Goal: Obtain resource: Download file/media

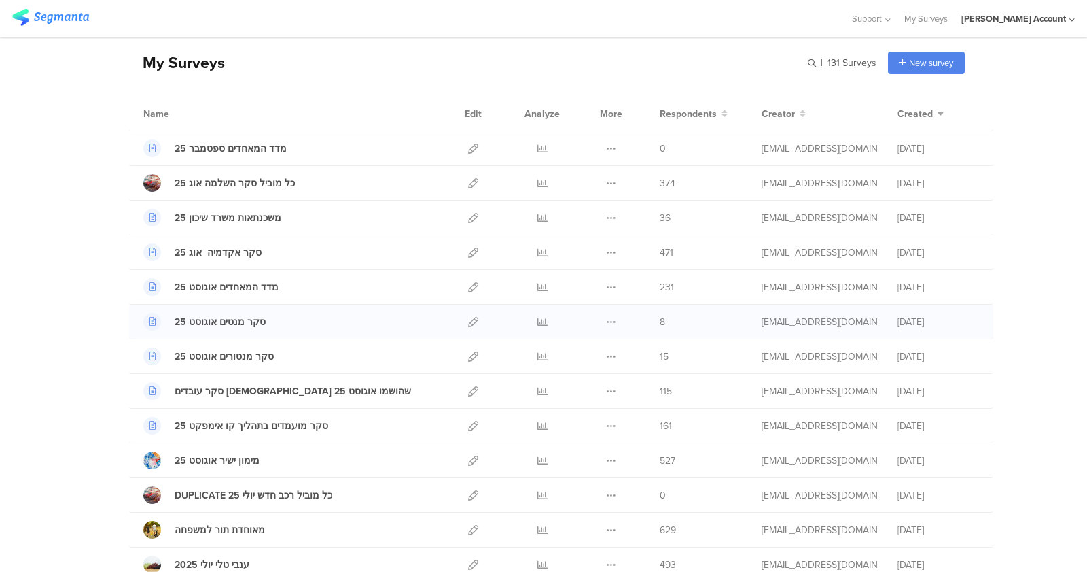
scroll to position [84, 0]
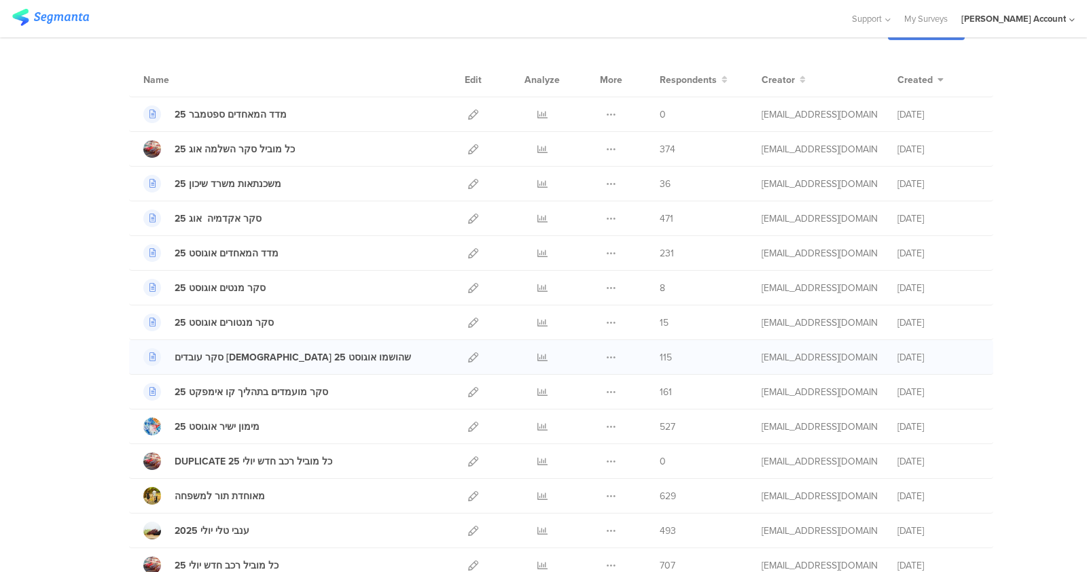
click at [529, 355] on div at bounding box center [542, 357] width 41 height 34
click at [539, 353] on icon at bounding box center [543, 357] width 10 height 10
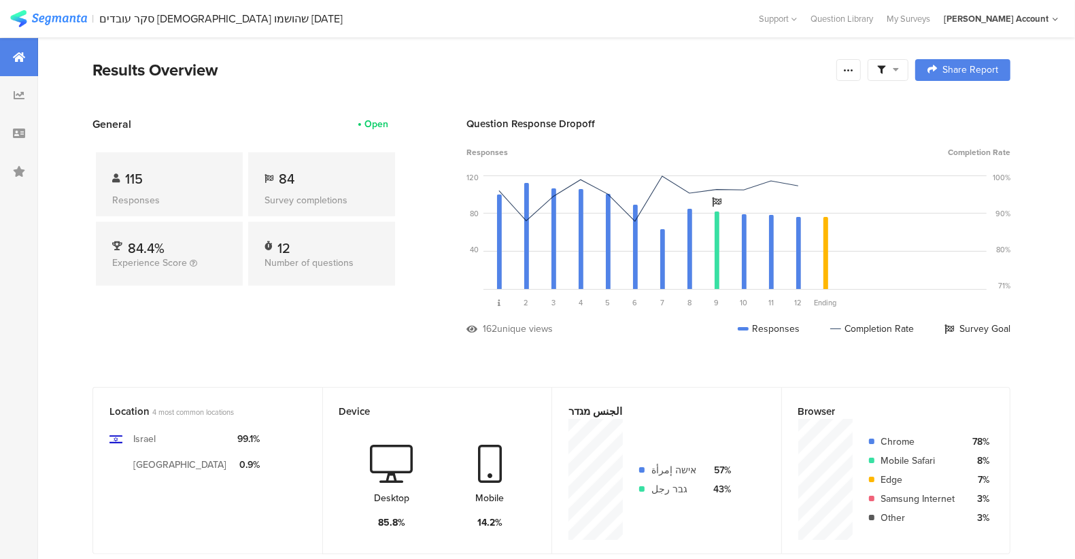
click at [898, 75] on span at bounding box center [888, 70] width 22 height 12
click at [942, 109] on div "Complete Responses Only" at bounding box center [890, 108] width 128 height 14
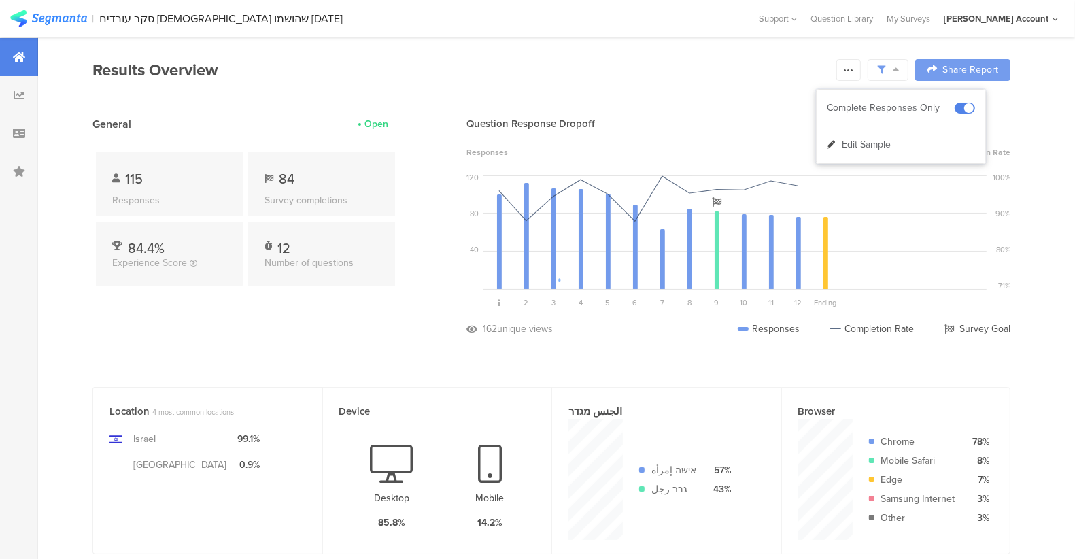
drag, startPoint x: 822, startPoint y: 327, endPoint x: 826, endPoint y: 321, distance: 7.4
click at [824, 324] on div at bounding box center [537, 279] width 1075 height 559
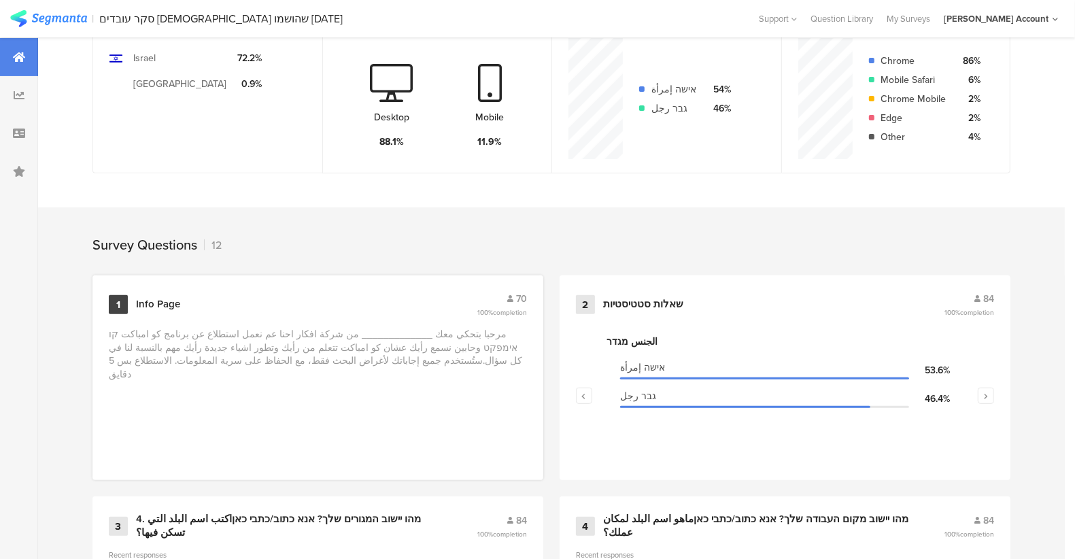
scroll to position [339, 0]
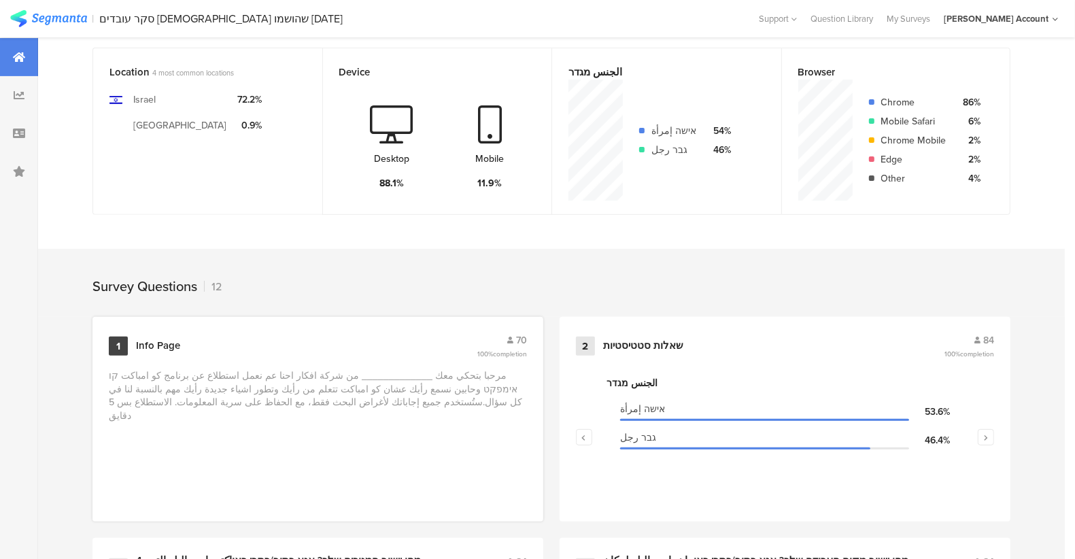
drag, startPoint x: 466, startPoint y: 326, endPoint x: 469, endPoint y: 316, distance: 9.9
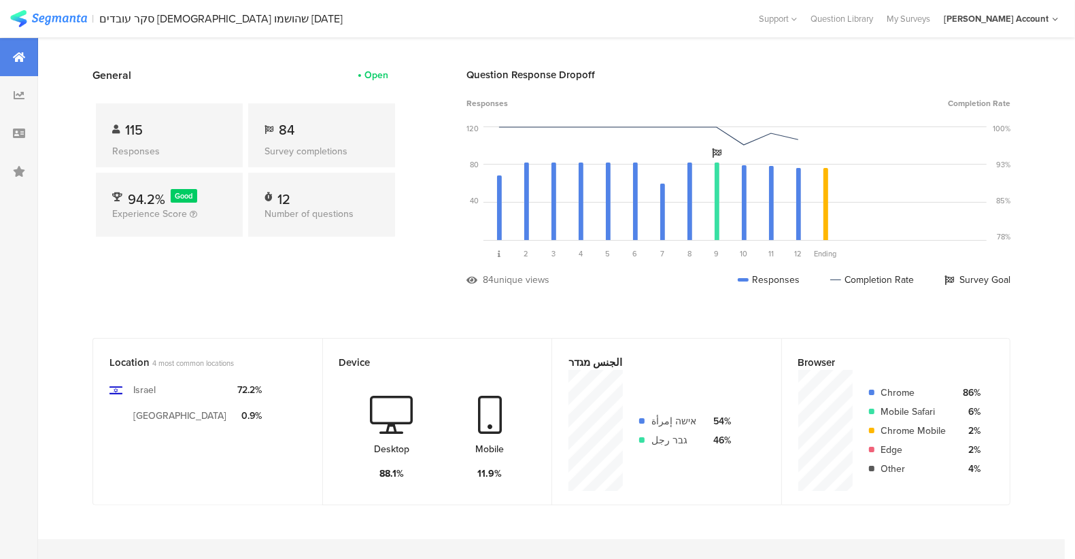
scroll to position [0, 0]
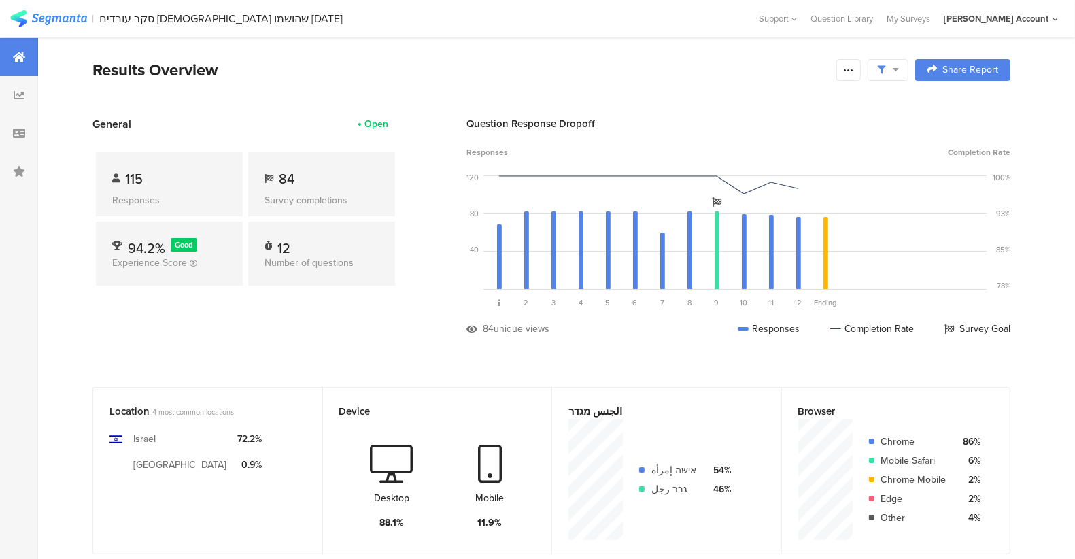
click at [906, 78] on div at bounding box center [887, 70] width 41 height 22
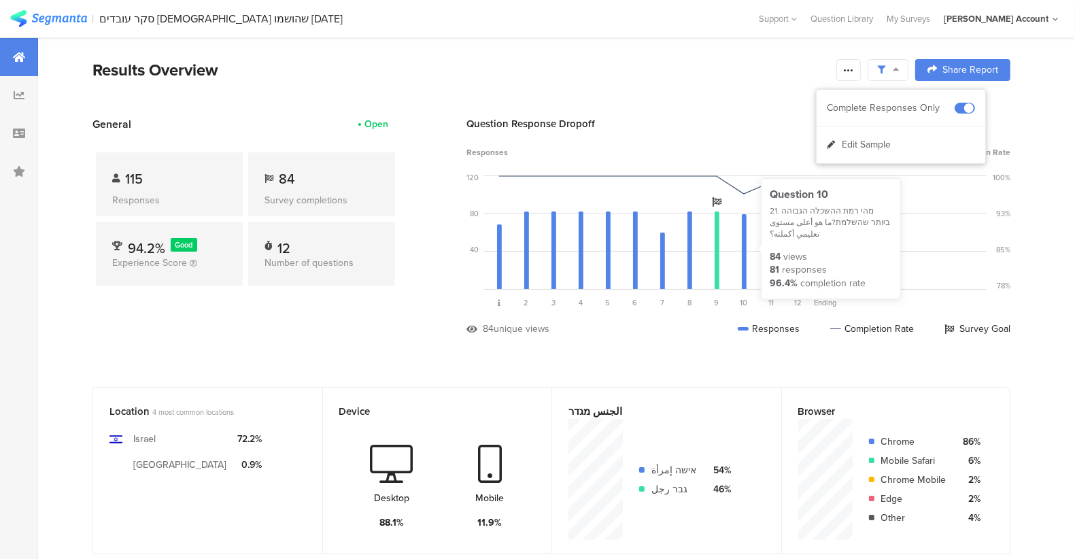
click at [735, 232] on div "10" at bounding box center [743, 250] width 27 height 75
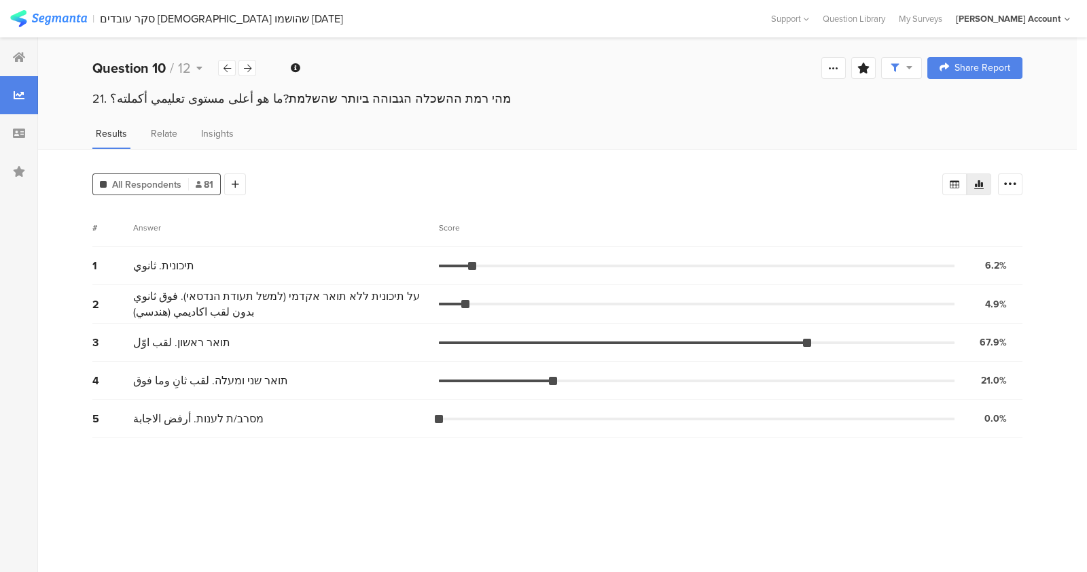
click at [156, 22] on div "סקר עובדים [DEMOGRAPHIC_DATA] שהושמו [DATE]" at bounding box center [221, 18] width 243 height 13
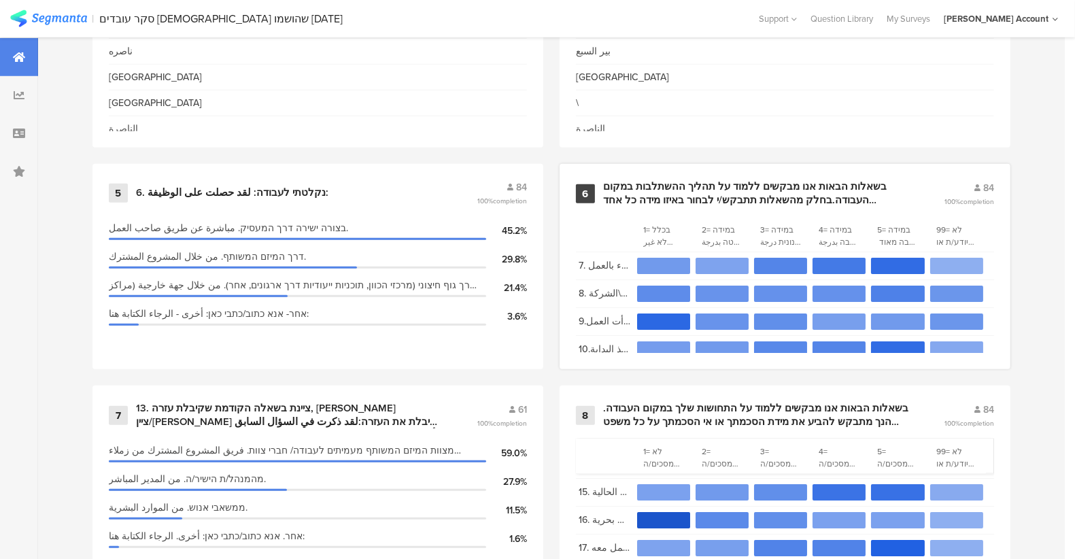
click at [707, 203] on div "בשאלות הבאות אנו מבקשים ללמוד על תהליך ההשתלבות במקום העבודה.בחלק מהשאלות תתבקש…" at bounding box center [757, 193] width 308 height 27
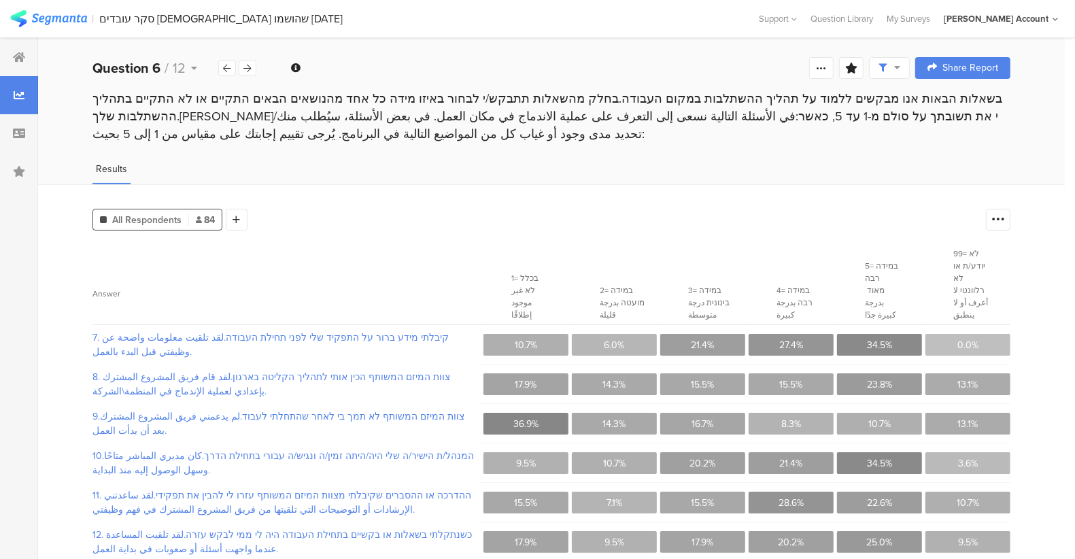
click at [900, 67] on span at bounding box center [889, 68] width 22 height 12
click at [833, 71] on div at bounding box center [821, 68] width 24 height 22
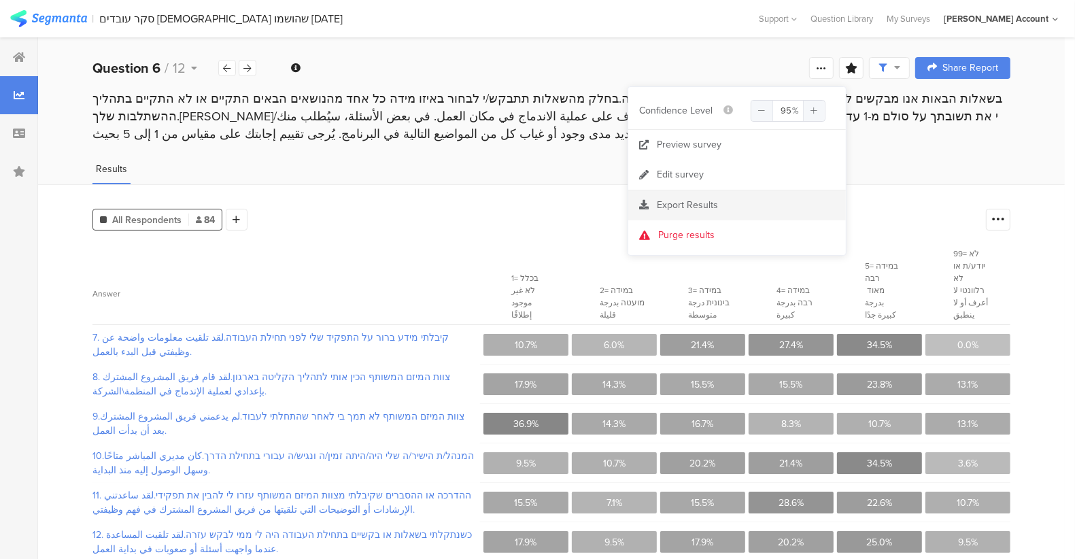
click at [737, 200] on div "Export Results" at bounding box center [736, 205] width 217 height 14
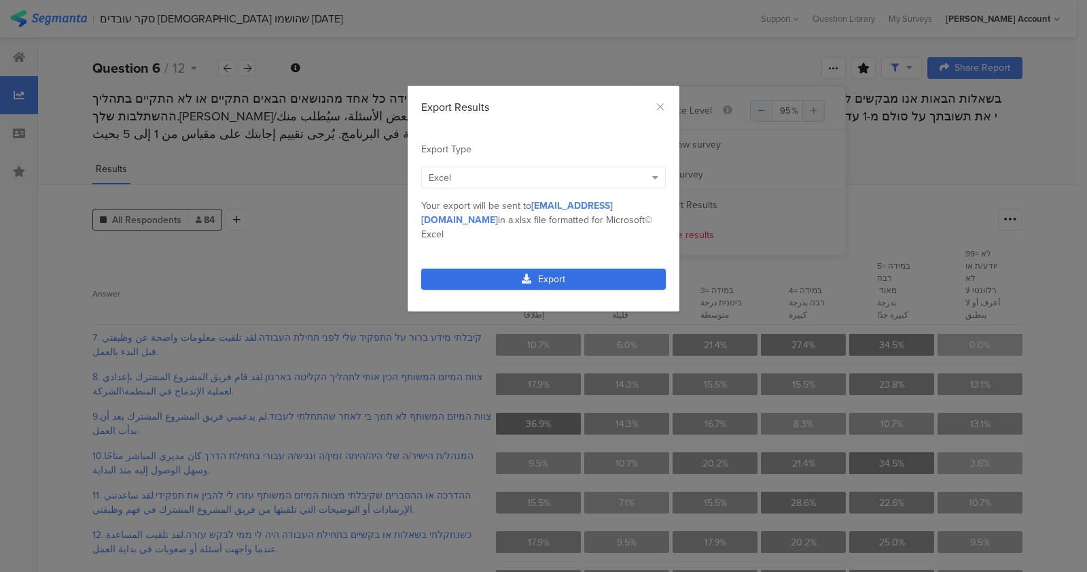
click at [581, 268] on link "Export" at bounding box center [543, 278] width 245 height 21
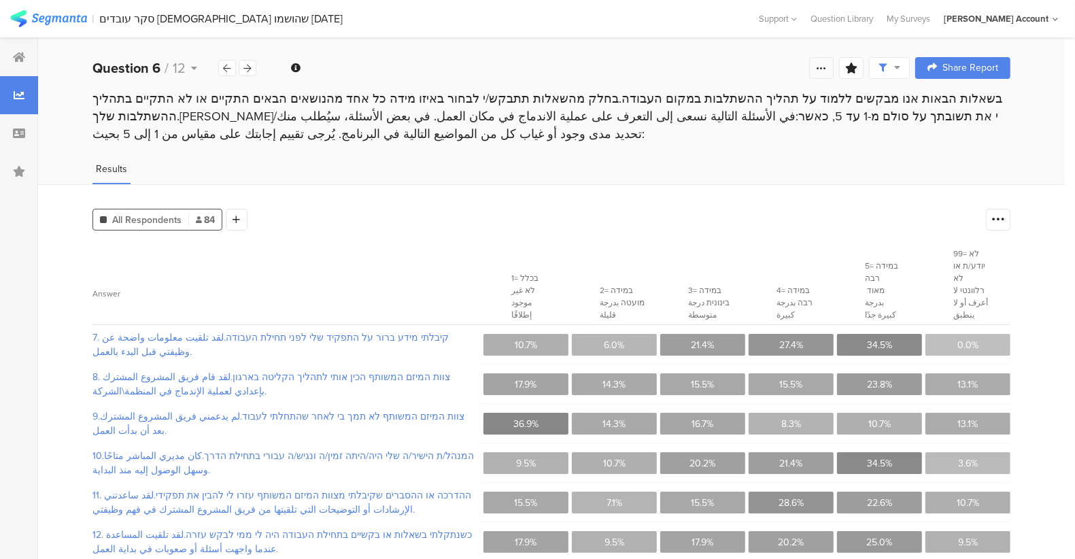
click at [832, 75] on div at bounding box center [821, 68] width 24 height 22
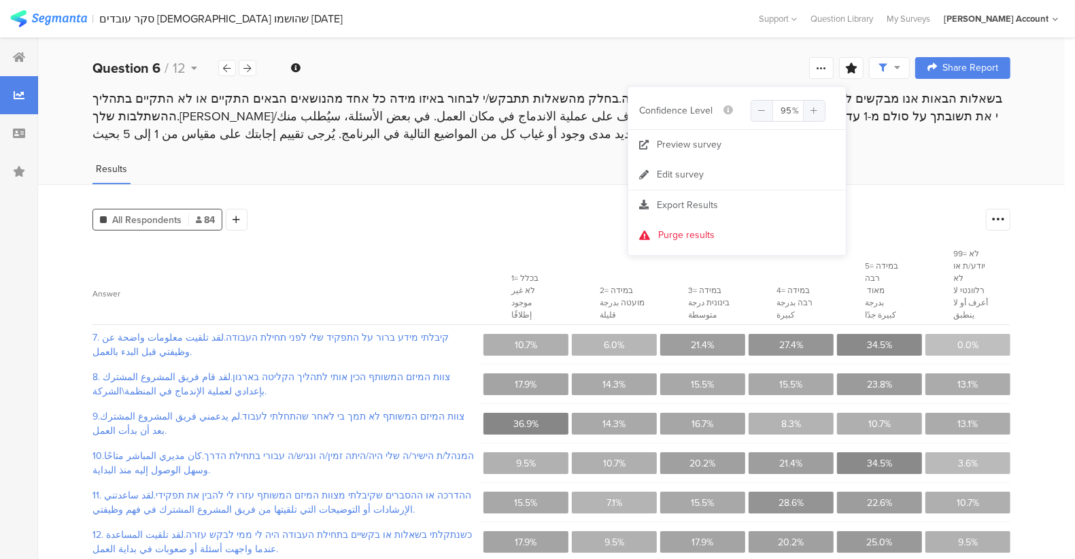
click at [396, 167] on div "Results" at bounding box center [551, 173] width 1026 height 22
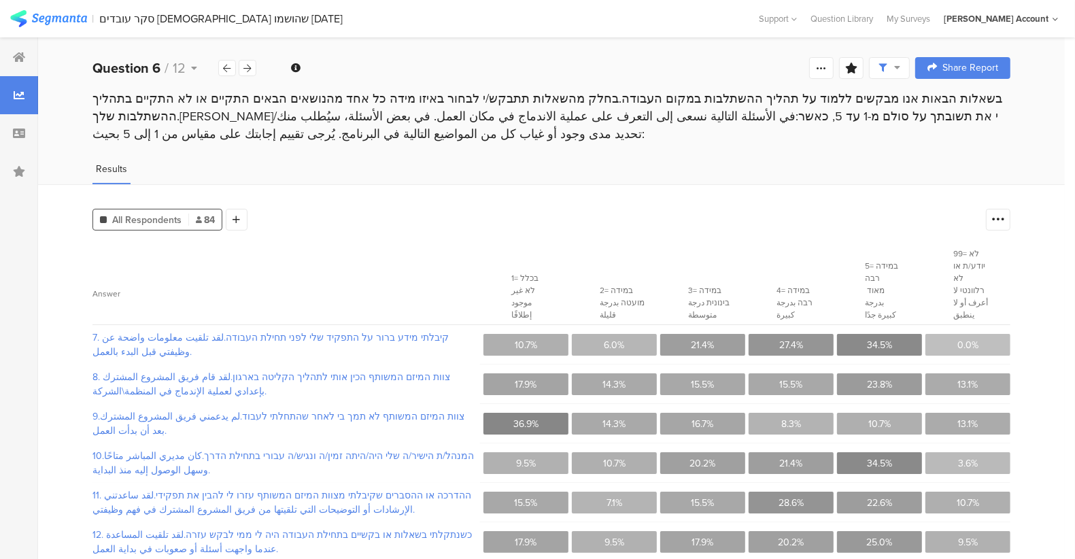
click at [888, 78] on div at bounding box center [889, 68] width 41 height 22
click at [996, 213] on section "Confidence interval Vote count Export as Excel" at bounding box center [994, 220] width 31 height 22
click at [1001, 211] on div at bounding box center [997, 220] width 24 height 22
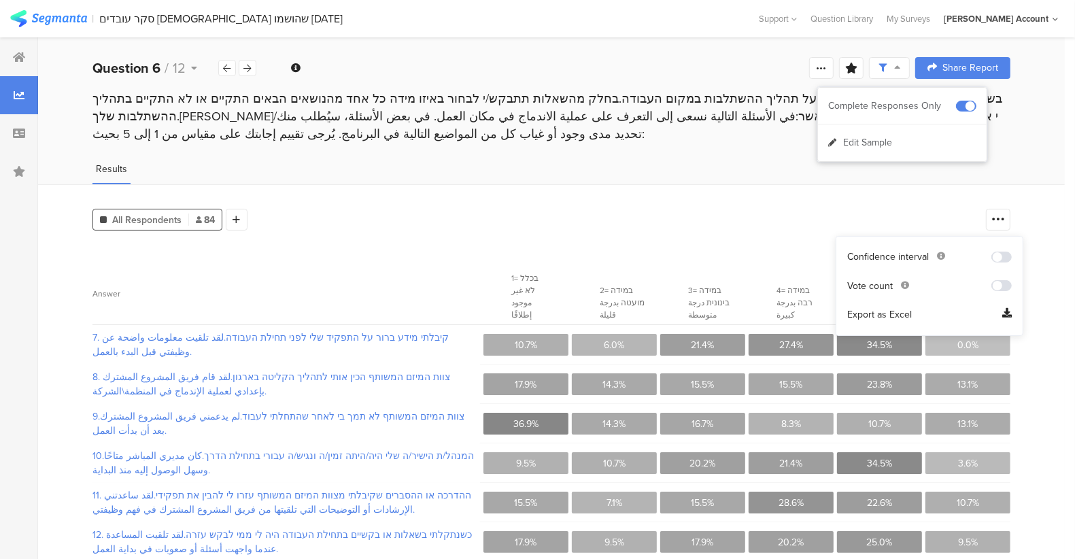
click at [958, 204] on div "All Respondents 84 Add Segment" at bounding box center [535, 216] width 886 height 27
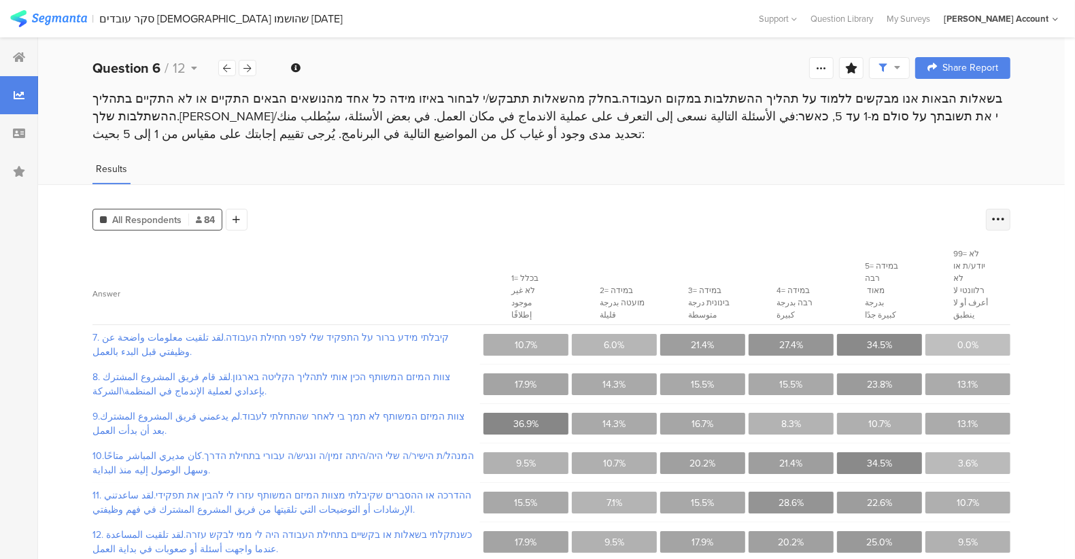
click at [999, 217] on div at bounding box center [997, 220] width 24 height 22
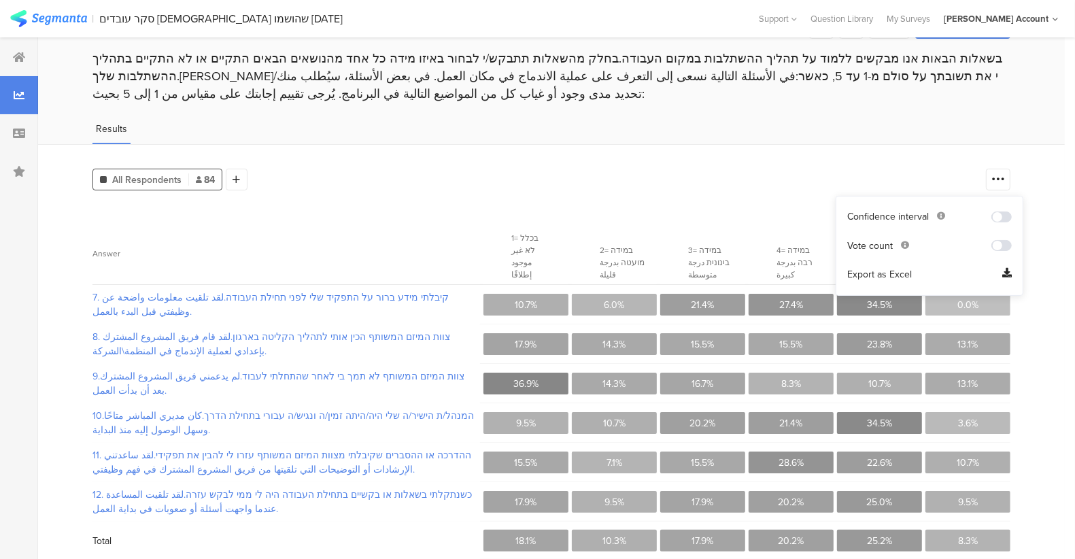
click at [863, 276] on span "Export as Excel" at bounding box center [879, 275] width 65 height 14
click at [863, 285] on div "7. קיבלתי מידע ברור על התפקיד שלי לפני תחילת העבודה.لقد تلقيت معلومات واضحة عن …" at bounding box center [551, 304] width 918 height 39
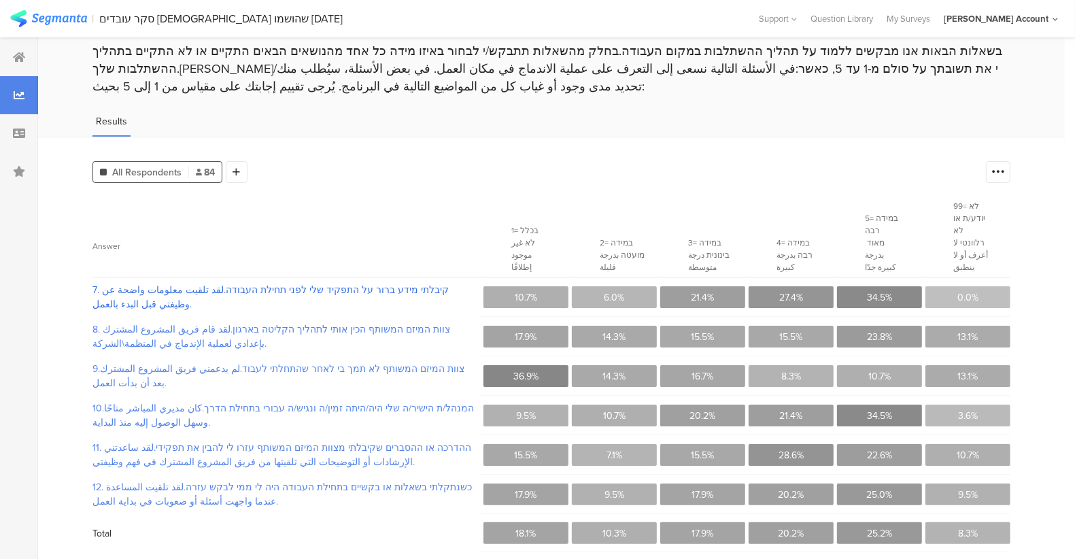
scroll to position [0, 0]
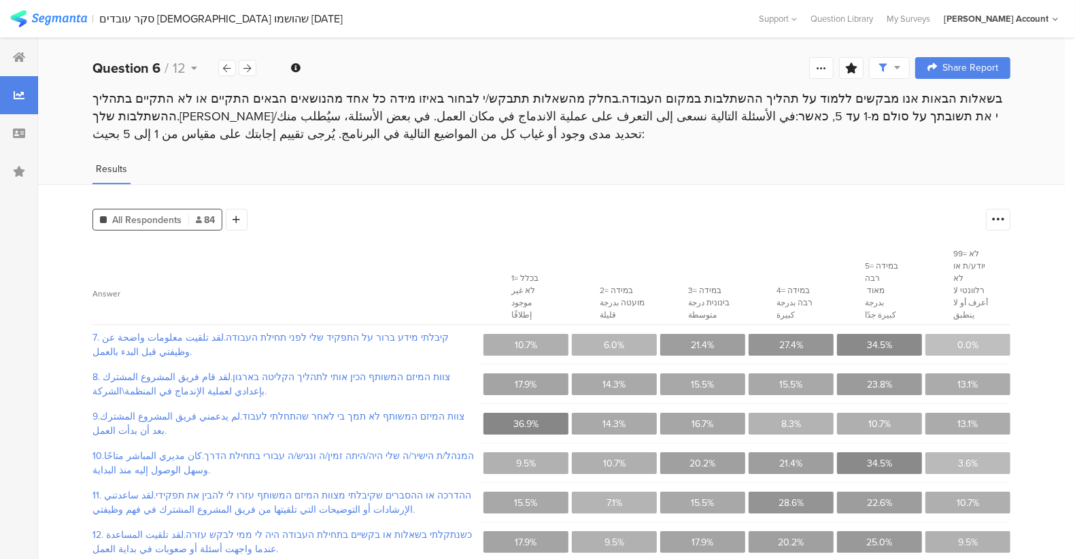
click at [27, 83] on div at bounding box center [19, 95] width 38 height 38
click at [29, 48] on div at bounding box center [19, 57] width 38 height 38
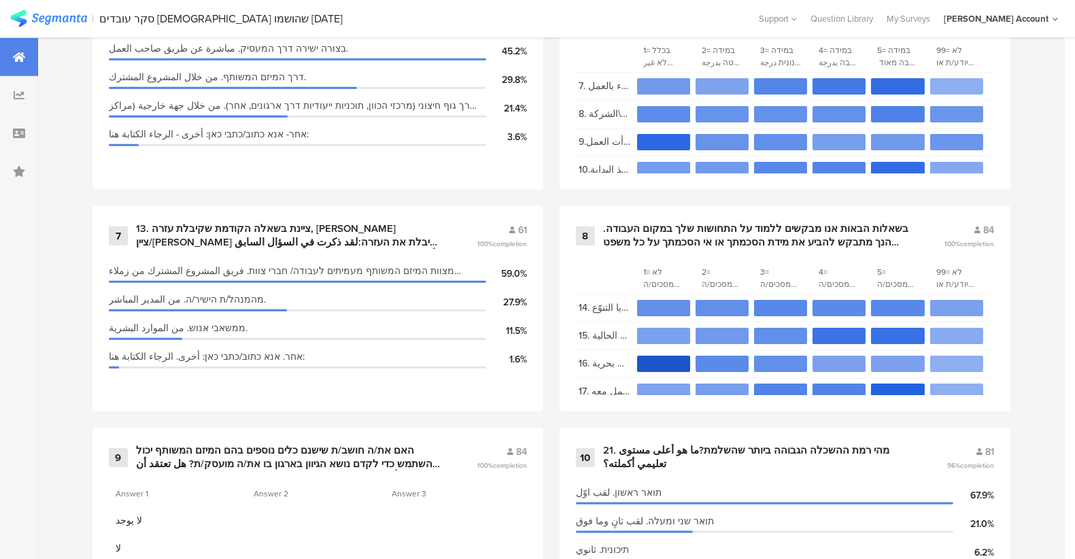
scroll to position [1115, 0]
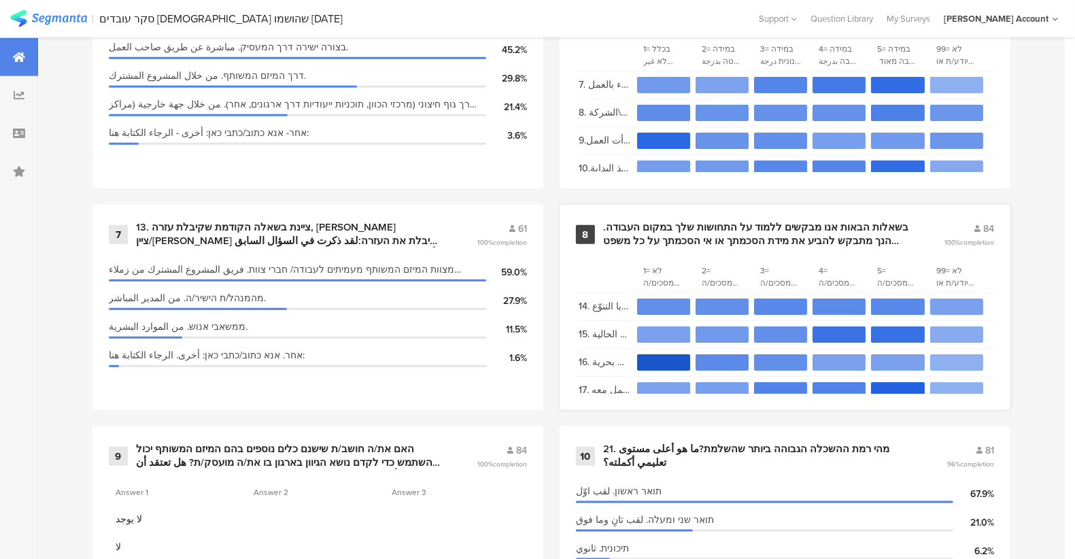
click at [652, 216] on div "8 בשאלות הבאות אנו מבקשים ללמוד על התחושות שלך במקום העבודה. הנך מתבקש להביע את…" at bounding box center [784, 307] width 451 height 205
click at [646, 225] on div "בשאלות הבאות אנו מבקשים ללמוד על התחושות שלך במקום העבודה. הנך מתבקש להביע את מ…" at bounding box center [757, 234] width 308 height 27
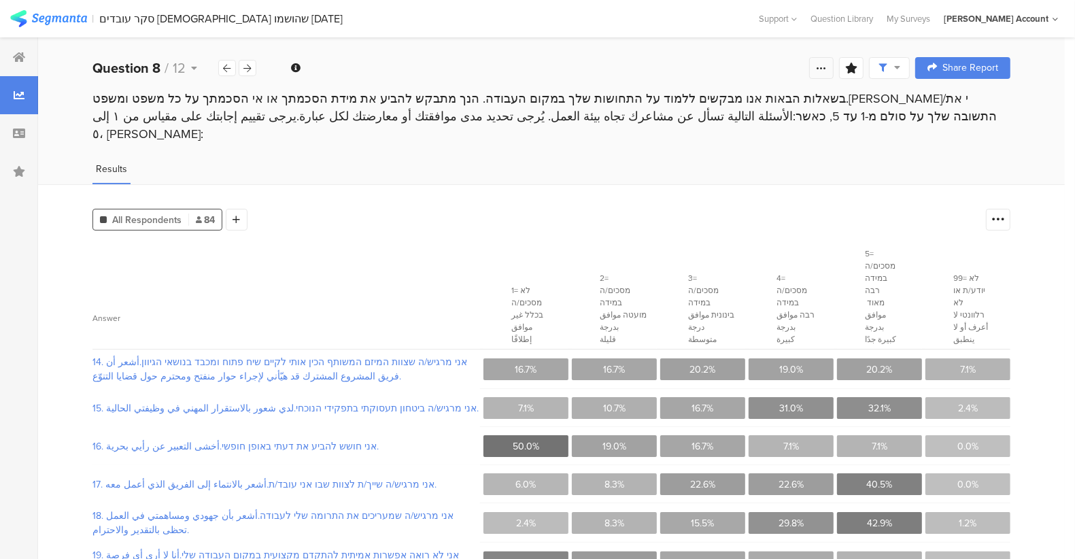
click at [822, 69] on div at bounding box center [821, 68] width 24 height 22
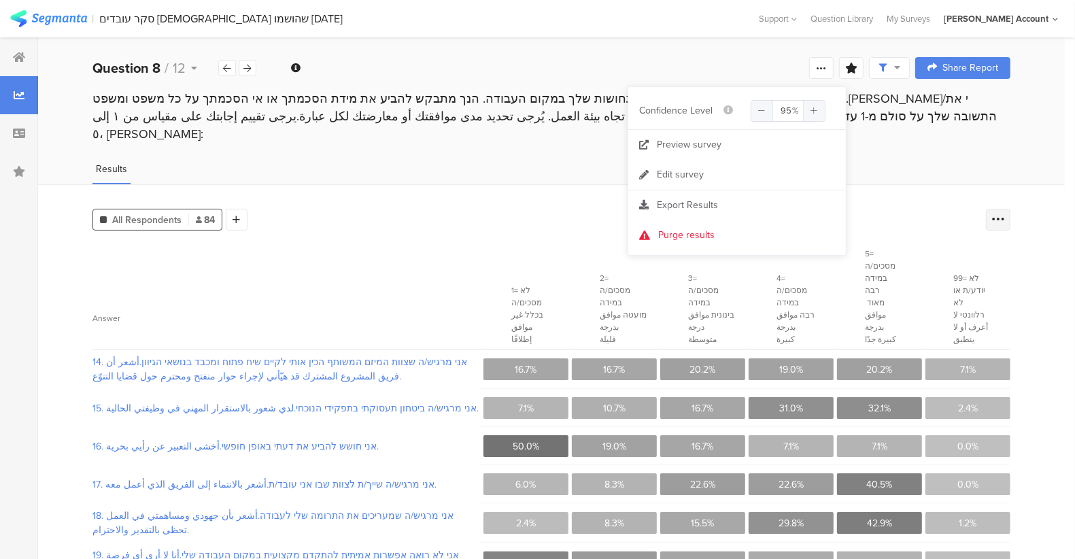
click at [1010, 209] on div at bounding box center [997, 220] width 24 height 22
click at [941, 304] on div "Confidence interval Vote count Export as Excel" at bounding box center [929, 268] width 170 height 82
click at [907, 300] on span "Export as Excel" at bounding box center [879, 297] width 65 height 14
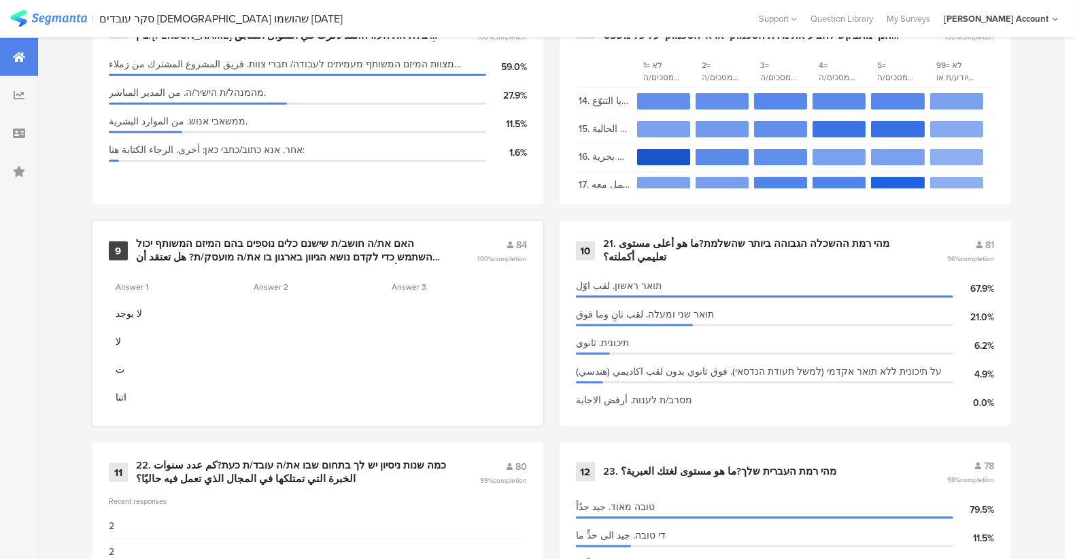
scroll to position [1323, 0]
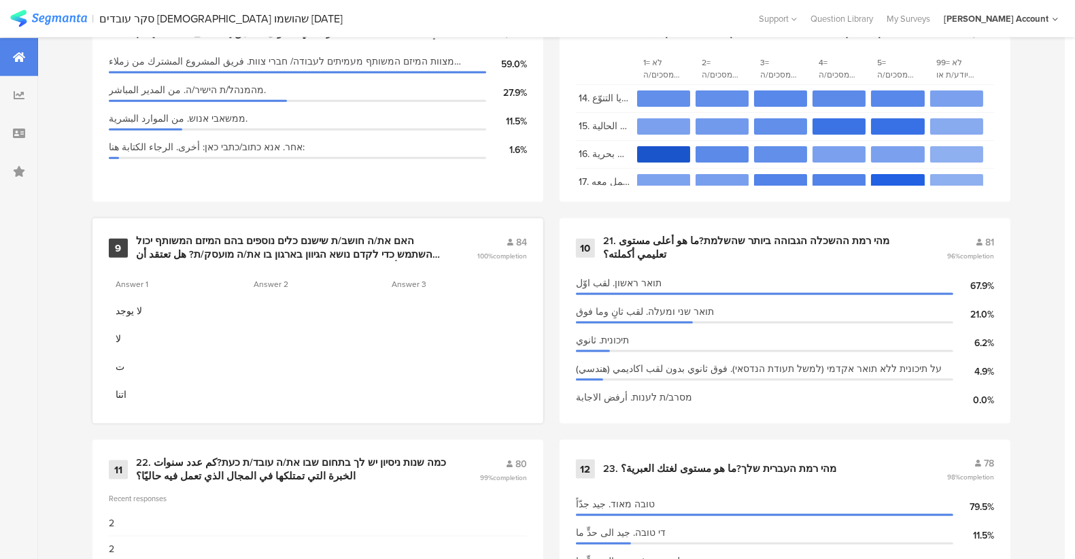
click at [415, 310] on div at bounding box center [454, 311] width 138 height 14
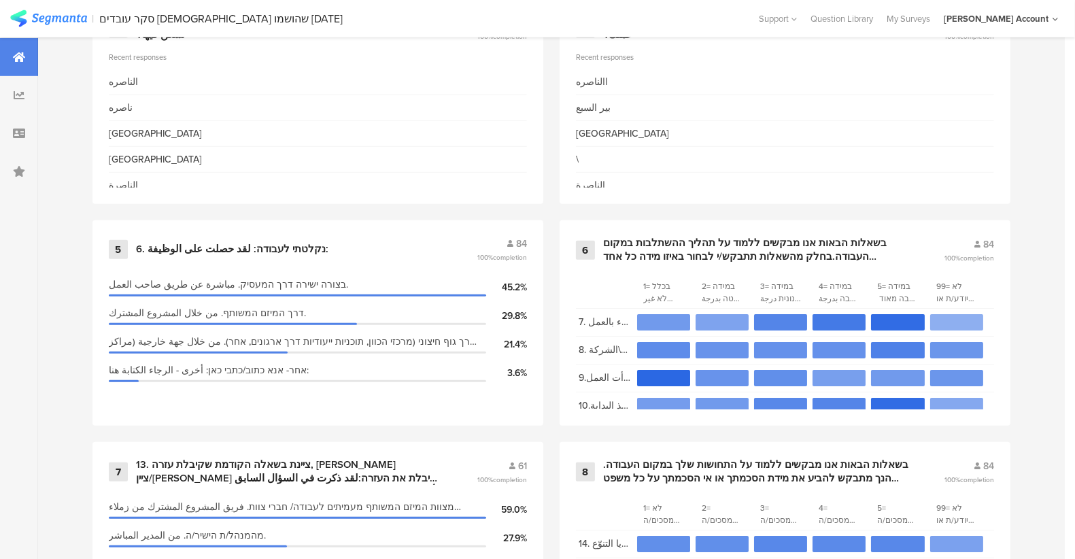
scroll to position [867, 2]
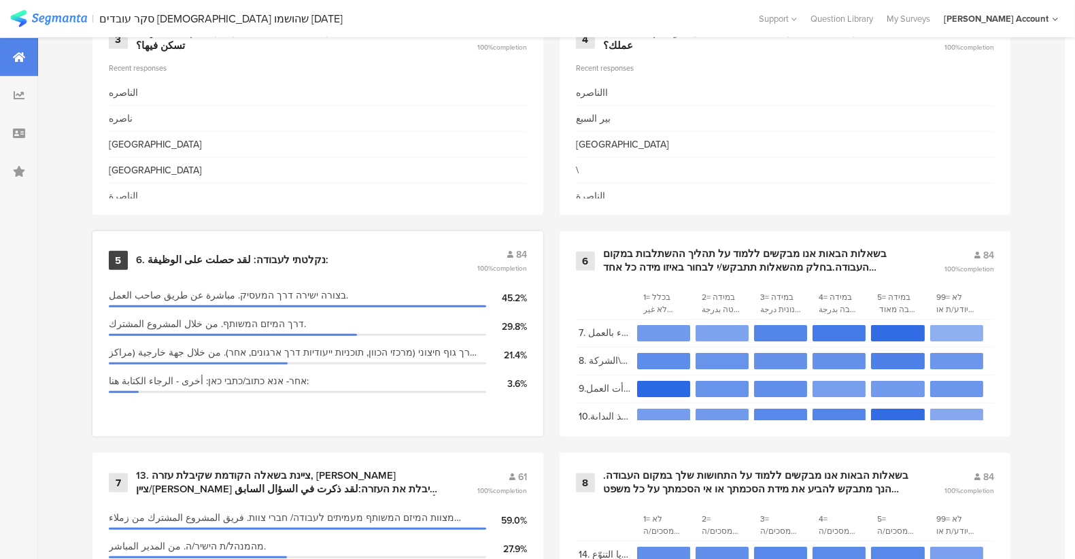
click at [497, 257] on div "84" at bounding box center [502, 254] width 50 height 14
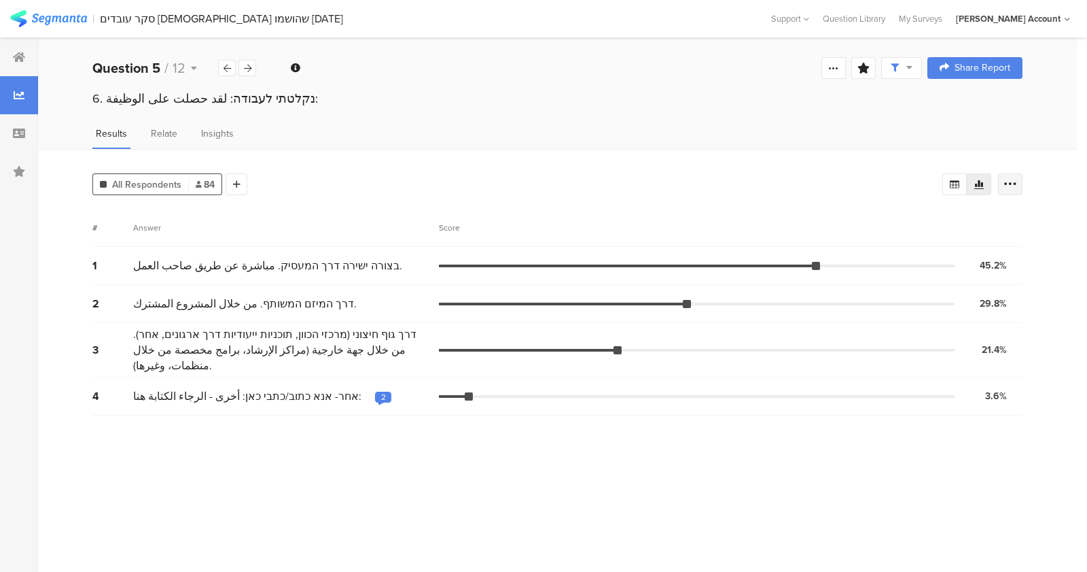
click at [1007, 181] on icon at bounding box center [1011, 184] width 14 height 14
click at [965, 152] on div "All Respondents 84 Add Segment # Answer Score 1 בצורה ישירה דרך המעסיק. مباشرة …" at bounding box center [557, 360] width 1039 height 423
click at [1009, 178] on icon at bounding box center [1011, 184] width 14 height 14
drag, startPoint x: 759, startPoint y: 127, endPoint x: 794, endPoint y: 105, distance: 41.9
click at [794, 105] on section "Welcome page 1 مرحبا بتحكي معك _____________ من شركة افكار احنا عم نعمل استطلاع…" at bounding box center [557, 304] width 1039 height 534
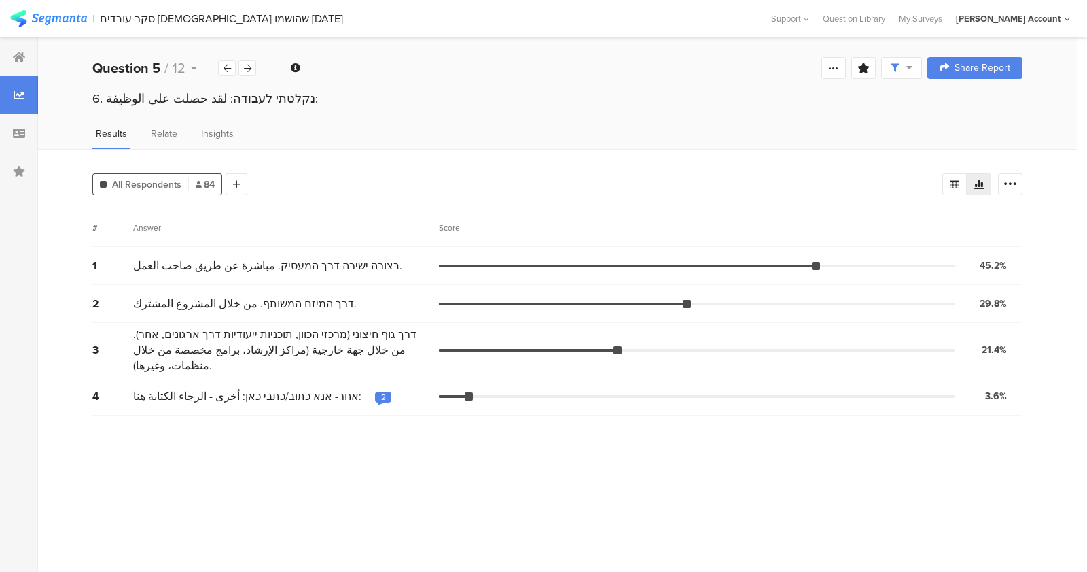
click at [648, 119] on div "6. נקלטתי לעבודה: لقد حصلت على الوظيفة:" at bounding box center [557, 111] width 1039 height 43
click at [905, 71] on span at bounding box center [902, 68] width 22 height 12
click at [840, 66] on div at bounding box center [834, 68] width 24 height 22
click at [910, 113] on div "6. נקלטתי לעבודה: لقد حصلت على الوظيفة:" at bounding box center [557, 111] width 1039 height 43
click at [1006, 173] on div at bounding box center [1010, 184] width 24 height 22
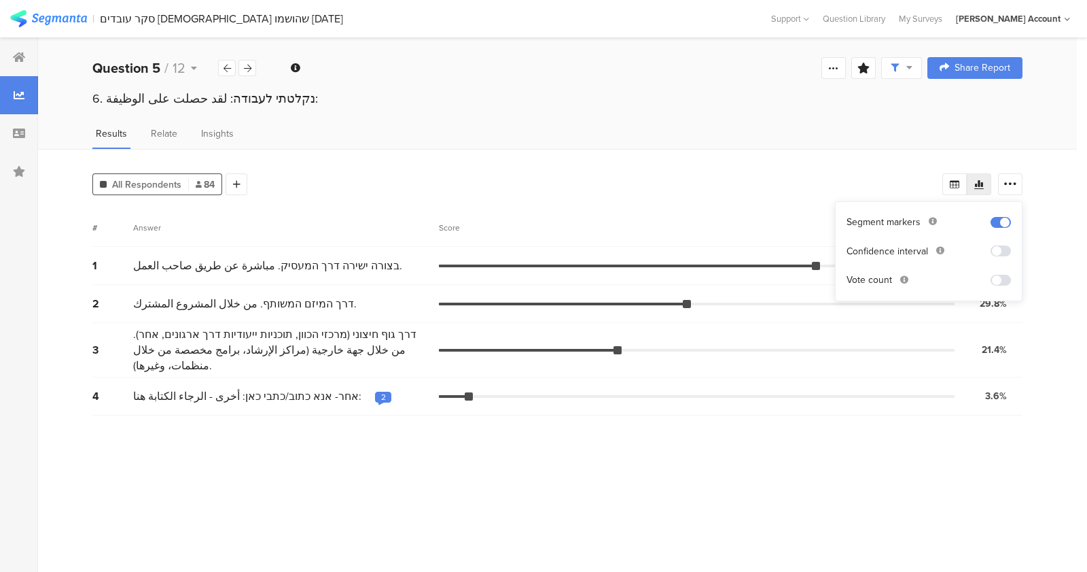
click at [994, 273] on section "Vote count" at bounding box center [929, 280] width 164 height 14
click at [1005, 291] on div "Segment markers Confidence interval Vote count" at bounding box center [929, 251] width 170 height 82
click at [1008, 276] on span at bounding box center [1001, 280] width 20 height 11
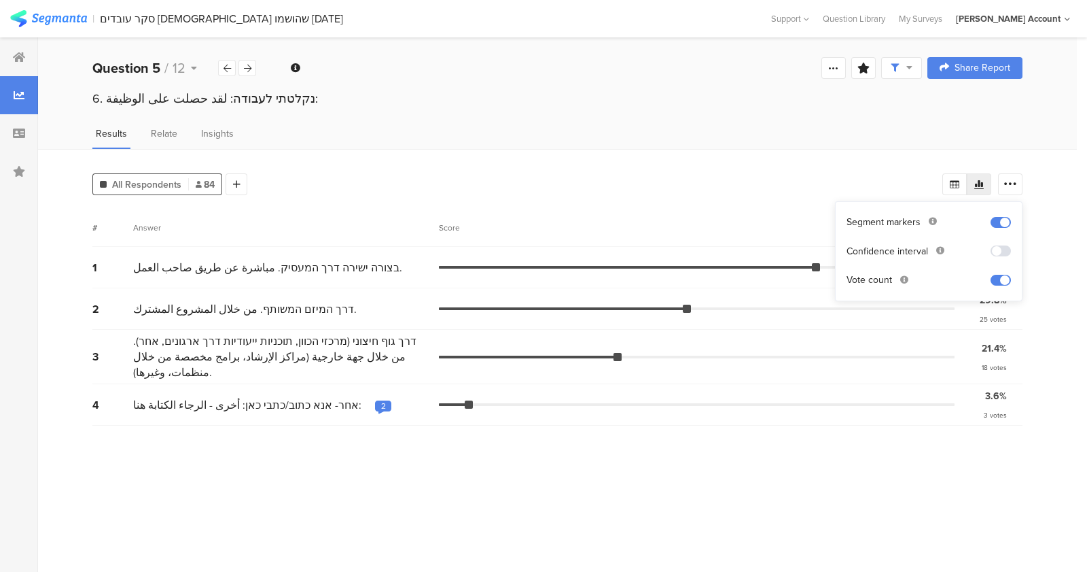
click at [1013, 317] on div "29.8% 25 votes" at bounding box center [991, 308] width 51 height 31
click at [1006, 184] on icon at bounding box center [1011, 184] width 14 height 14
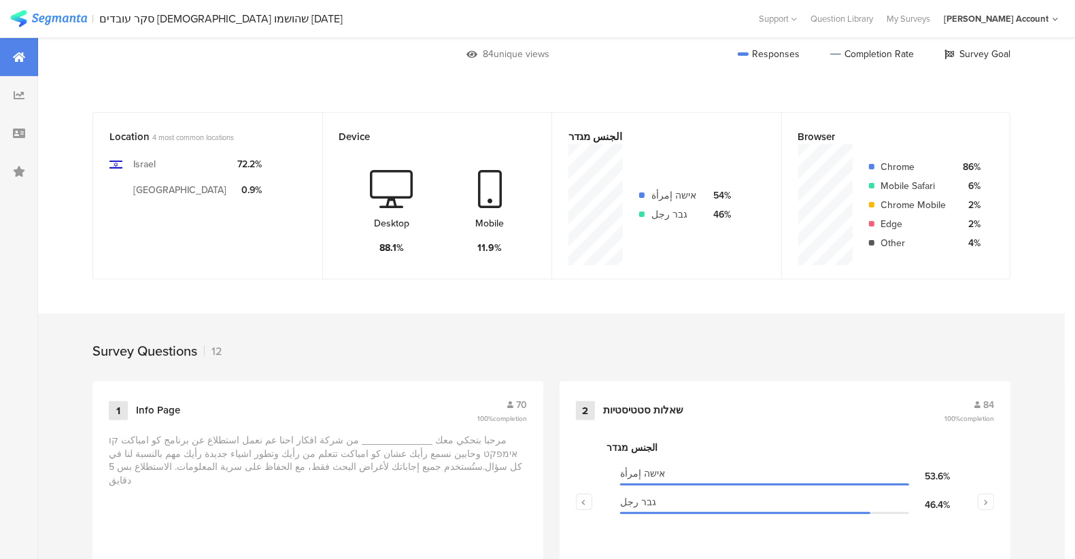
scroll to position [454, 0]
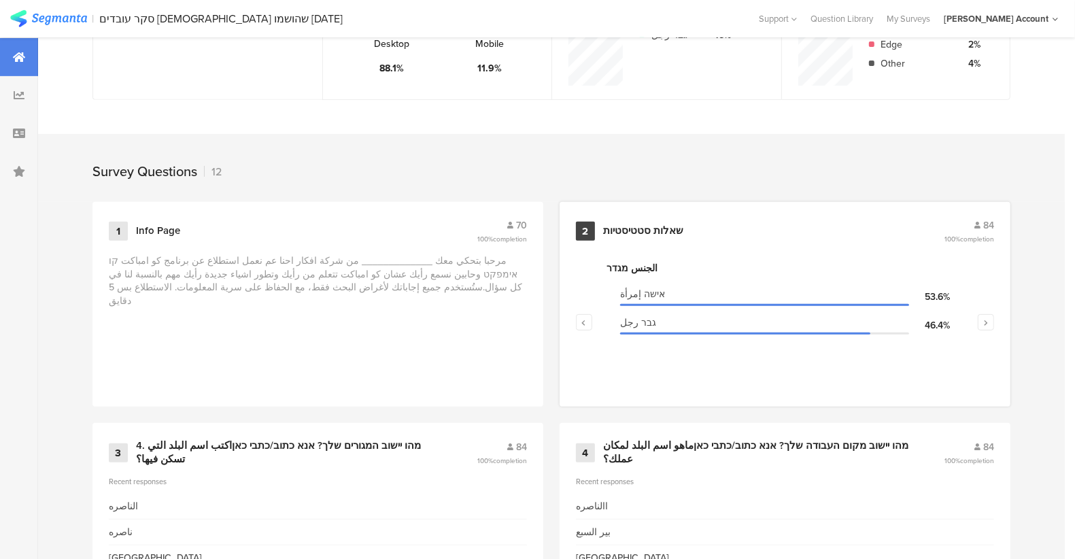
click at [691, 277] on section "الجنس מגדר אישה إمرأة 53.6% גבר رجل 46.4%" at bounding box center [784, 329] width 357 height 136
click at [754, 254] on div "الجنس מגדר אישה إمرأة 53.6% גבר رجل 46.4% الحالة الاجتماعية מצב משפחתי נשוי متز…" at bounding box center [785, 322] width 418 height 136
click at [741, 224] on div "שאלות סטטיסטיות" at bounding box center [772, 231] width 338 height 14
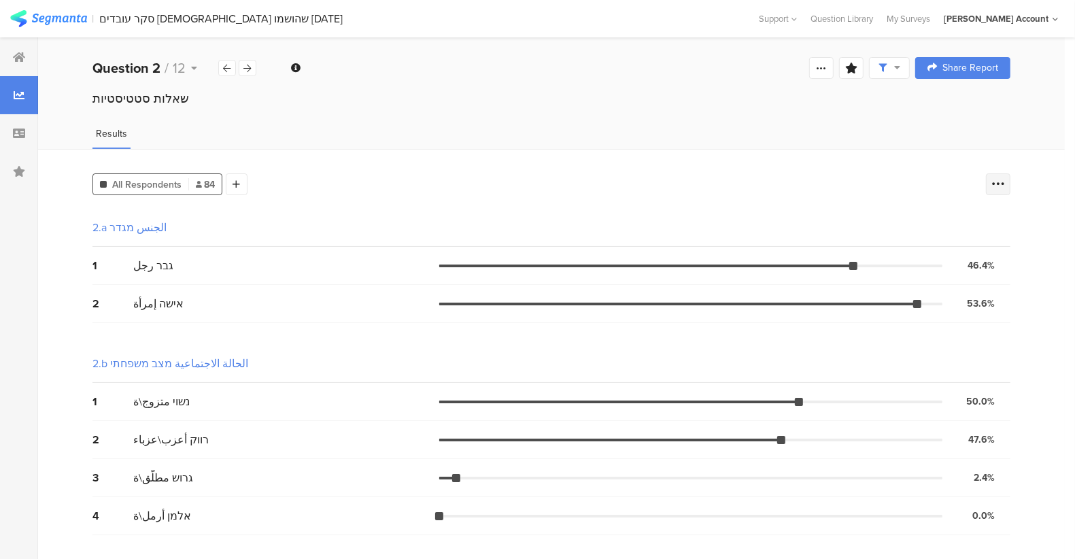
click at [1007, 191] on div at bounding box center [997, 184] width 24 height 22
click at [823, 66] on div at bounding box center [821, 68] width 24 height 22
click at [933, 173] on div "All Respondents 84 Add Segment" at bounding box center [535, 181] width 886 height 27
click at [1005, 181] on icon at bounding box center [998, 184] width 14 height 14
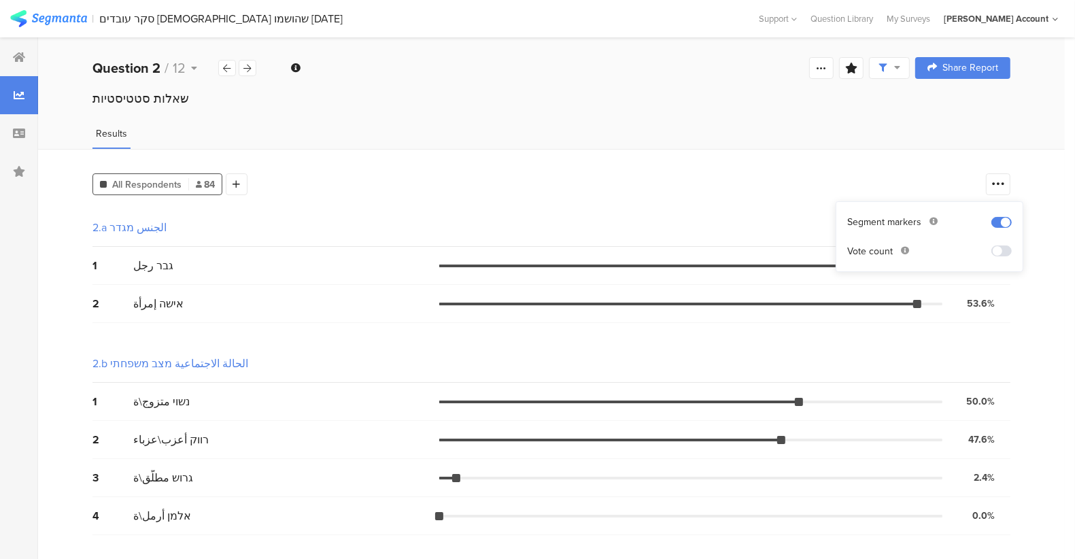
click at [523, 141] on div "Results" at bounding box center [551, 137] width 1026 height 22
click at [195, 355] on div "2.b الحالة الاجتماعية מצב משפחתי" at bounding box center [170, 363] width 156 height 16
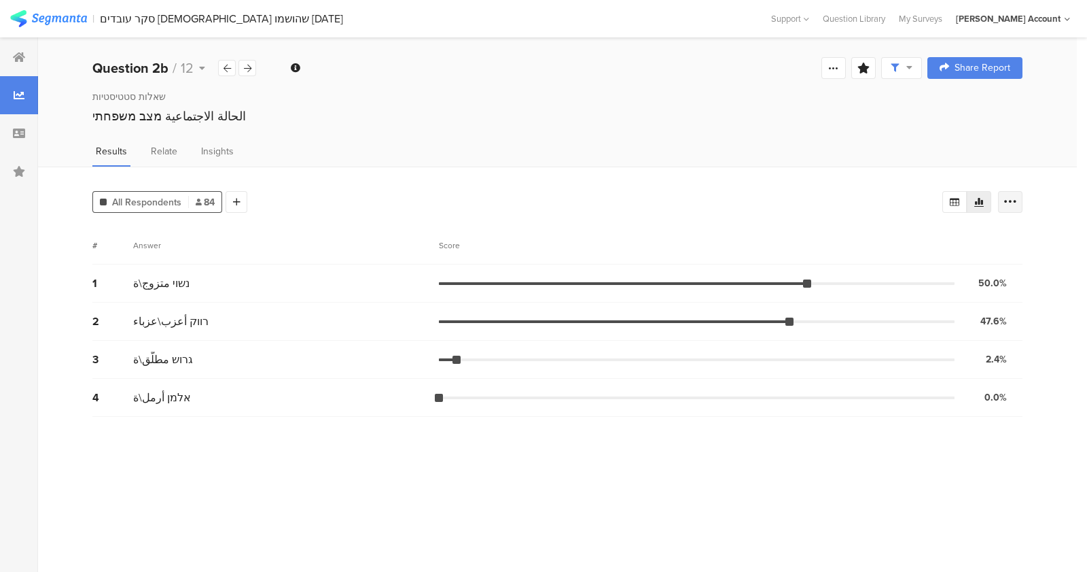
click at [1012, 206] on div at bounding box center [1010, 202] width 24 height 22
click at [831, 57] on div at bounding box center [834, 68] width 24 height 22
click at [870, 150] on div "Results Relate Insights" at bounding box center [557, 155] width 1039 height 22
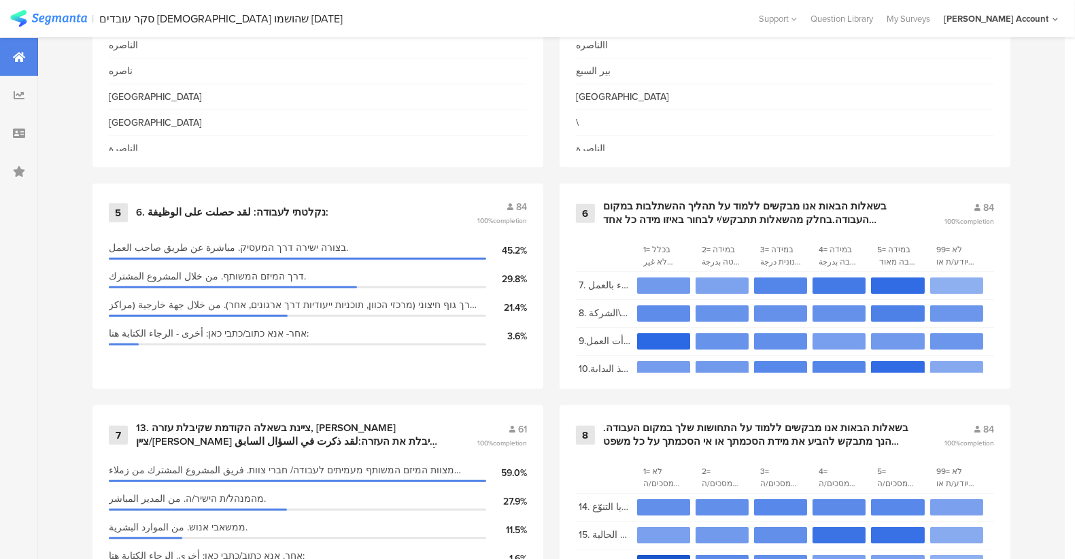
scroll to position [949, 0]
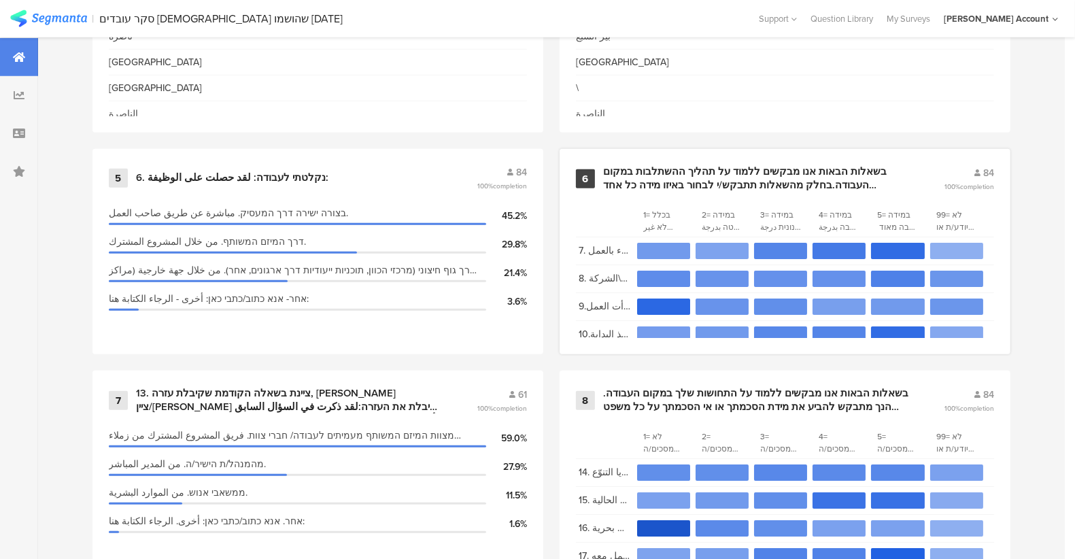
click at [684, 181] on div "בשאלות הבאות אנו מבקשים ללמוד על תהליך ההשתלבות במקום העבודה.בחלק מהשאלות תתבקש…" at bounding box center [757, 178] width 308 height 27
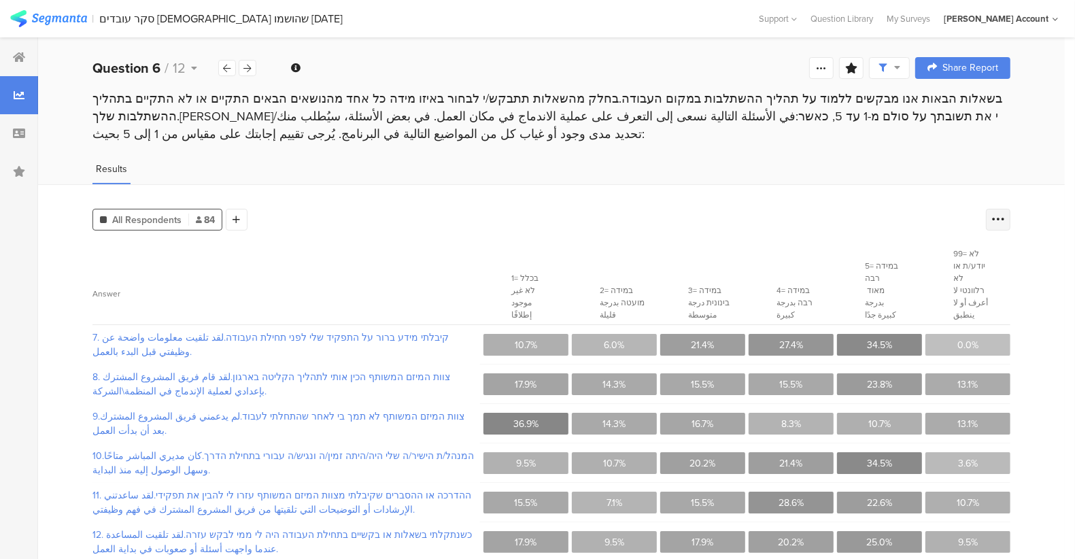
drag, startPoint x: 1011, startPoint y: 205, endPoint x: 1009, endPoint y: 212, distance: 7.6
click at [1009, 212] on div "All Respondents 84 Add Segment Confidence interval Vote count Export as Excel" at bounding box center [551, 216] width 918 height 27
click at [1005, 213] on icon at bounding box center [998, 220] width 14 height 14
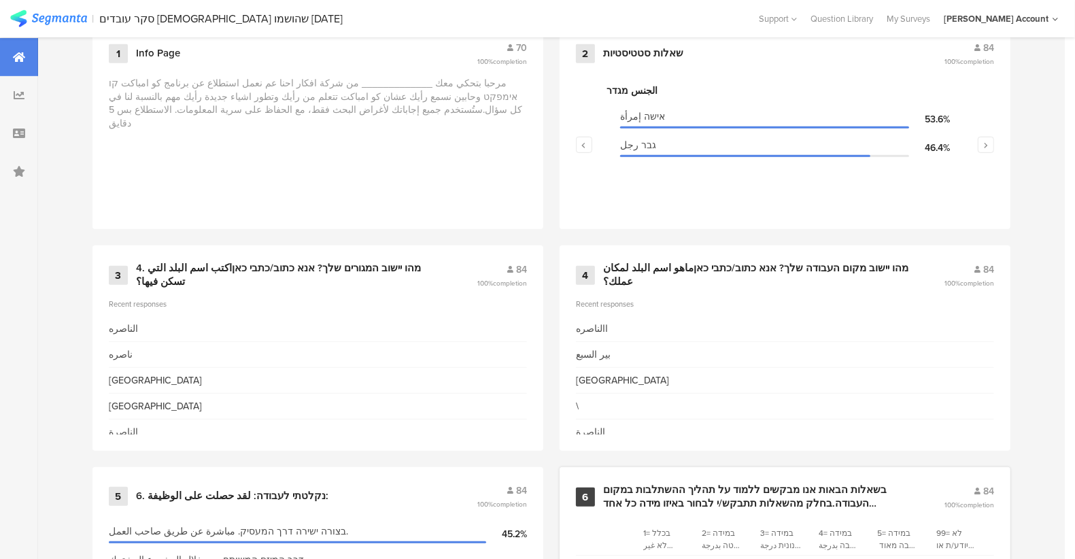
scroll to position [629, 2]
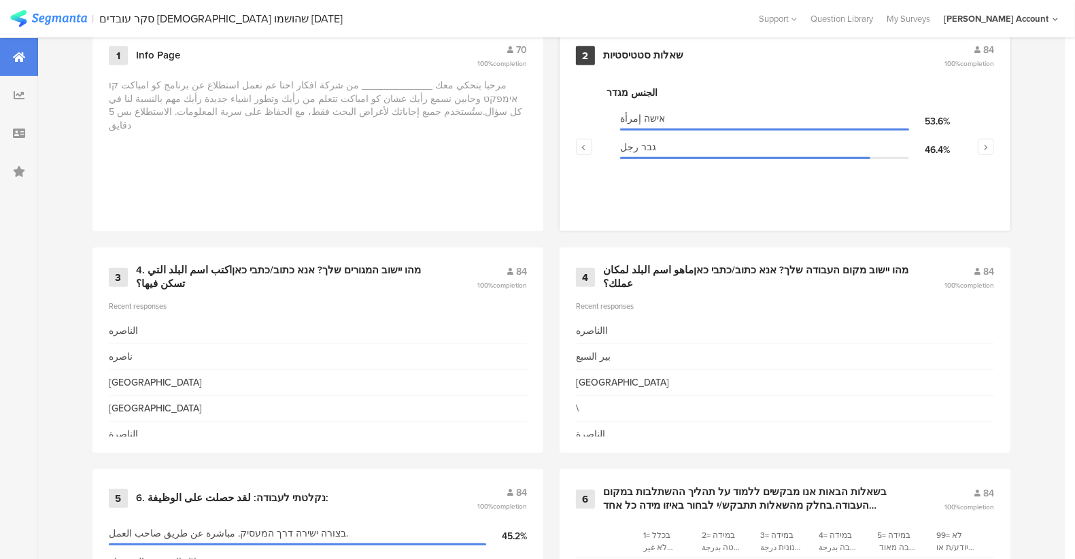
click at [728, 102] on section "الجنس מגדר אישה إمرأة 53.6% גבר رجل 46.4%" at bounding box center [784, 154] width 357 height 136
click at [665, 52] on div "שאלות סטטיסטיות" at bounding box center [643, 56] width 80 height 14
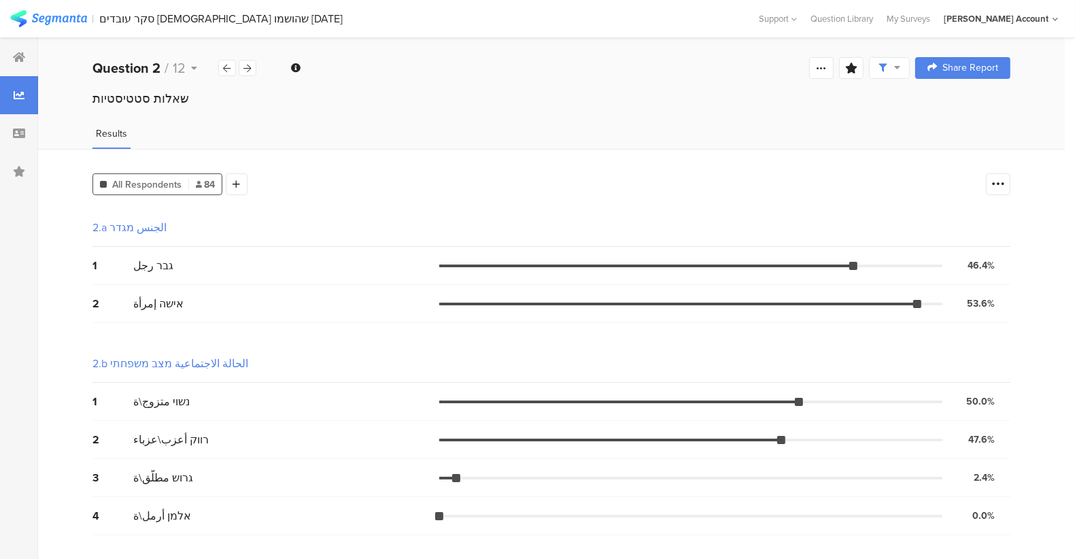
click at [139, 226] on div "2.a الجنس מגדר" at bounding box center [129, 228] width 74 height 16
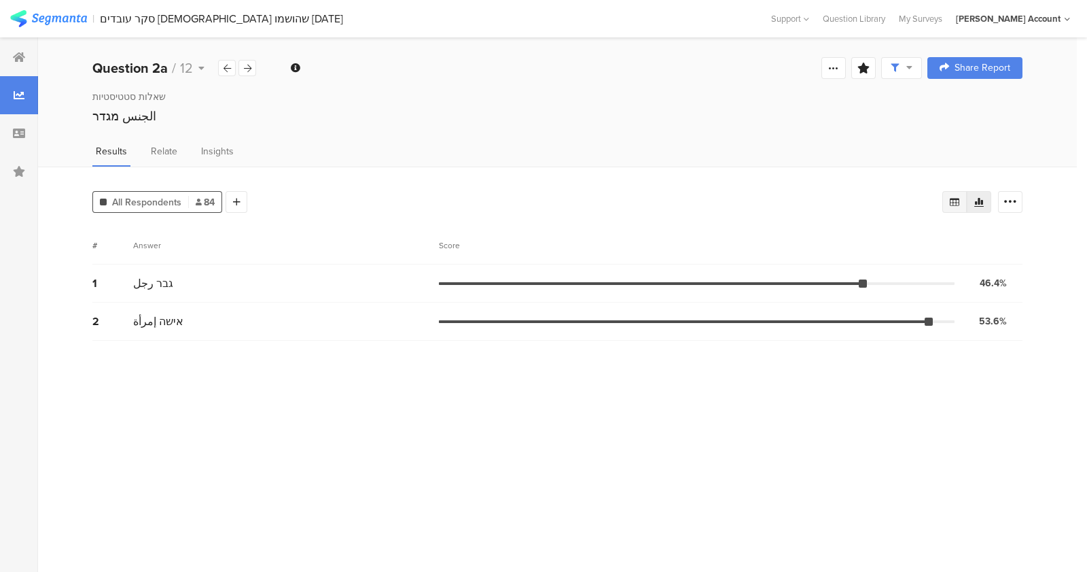
click at [964, 195] on div at bounding box center [955, 202] width 24 height 22
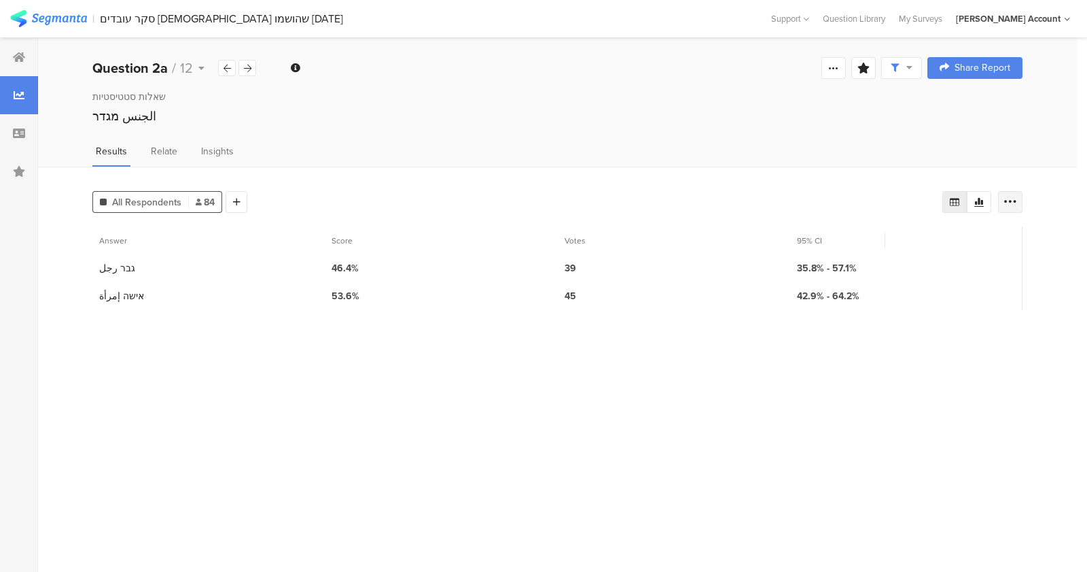
click at [1019, 197] on div at bounding box center [1010, 202] width 24 height 22
click at [985, 226] on div "Export as Excel" at bounding box center [929, 239] width 188 height 42
click at [975, 246] on div "Export as Excel" at bounding box center [929, 239] width 170 height 24
click at [957, 239] on div "Export as Excel" at bounding box center [929, 239] width 164 height 14
click at [249, 60] on div at bounding box center [248, 68] width 18 height 16
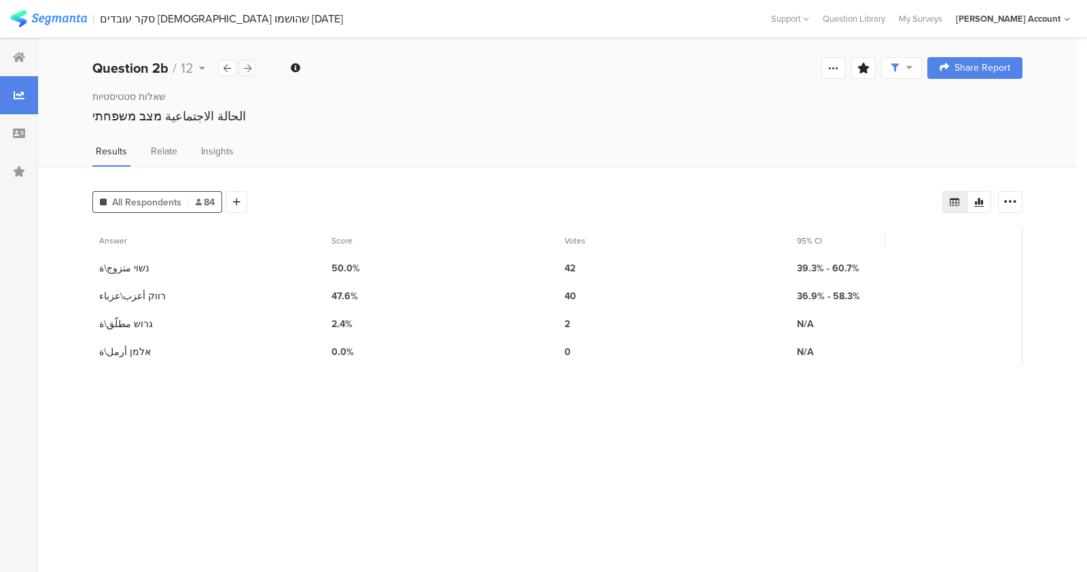
click at [249, 60] on div at bounding box center [248, 68] width 18 height 16
click at [230, 63] on div at bounding box center [227, 68] width 18 height 16
click at [249, 65] on icon at bounding box center [247, 68] width 7 height 9
click at [1002, 194] on div at bounding box center [1010, 202] width 24 height 22
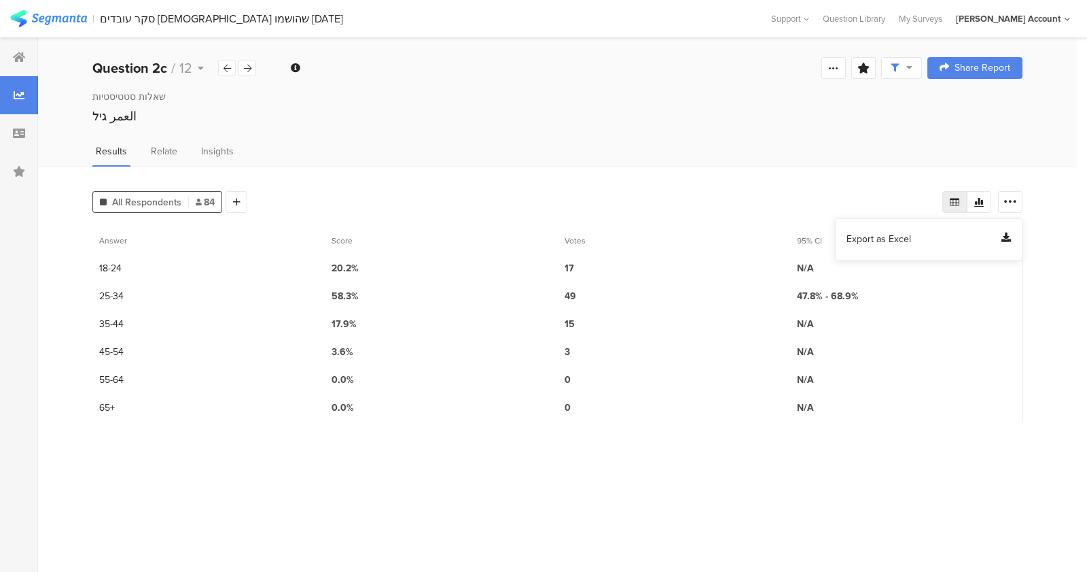
click at [968, 237] on div "Export as Excel" at bounding box center [929, 239] width 164 height 14
click at [247, 64] on icon at bounding box center [247, 68] width 7 height 9
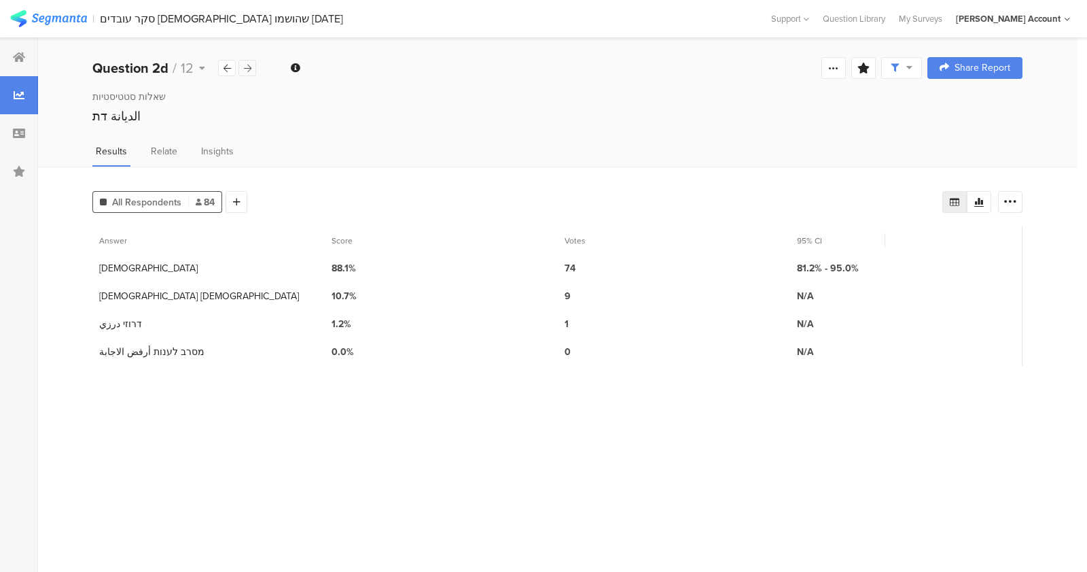
click at [247, 64] on icon at bounding box center [247, 68] width 7 height 9
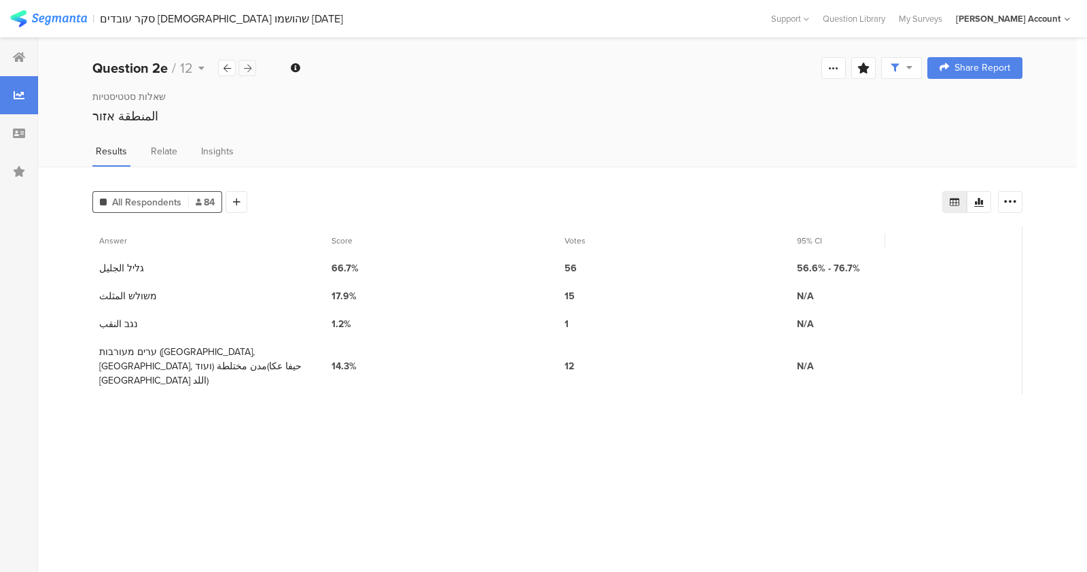
click at [247, 64] on icon at bounding box center [247, 68] width 7 height 9
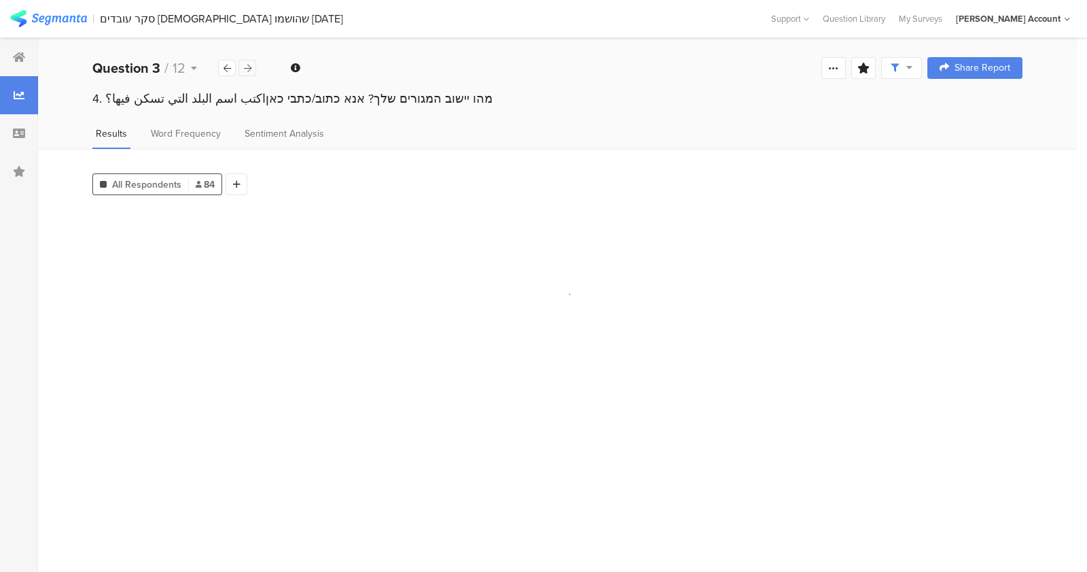
click at [247, 64] on icon at bounding box center [247, 68] width 7 height 9
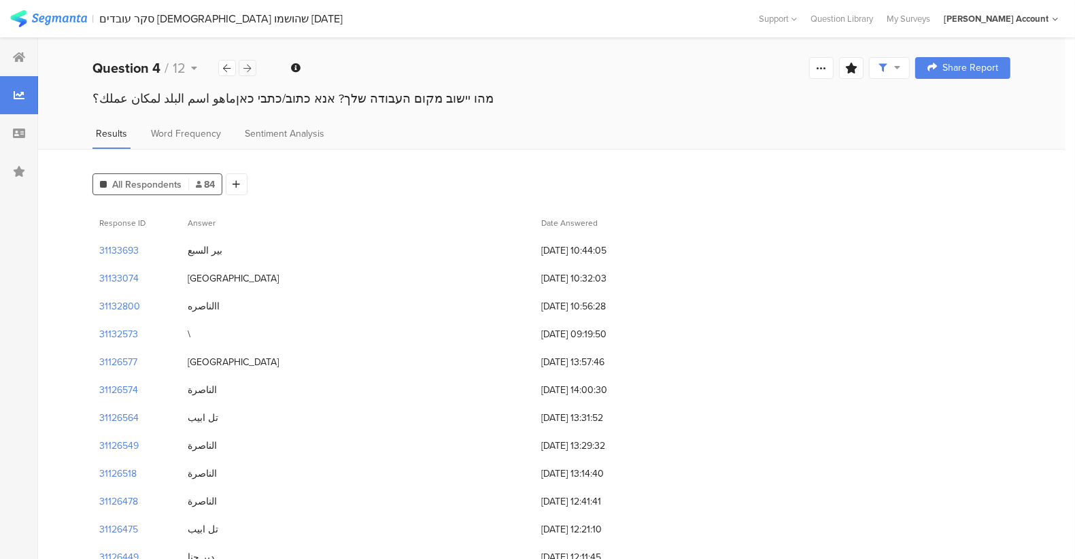
click at [239, 71] on div at bounding box center [248, 68] width 18 height 16
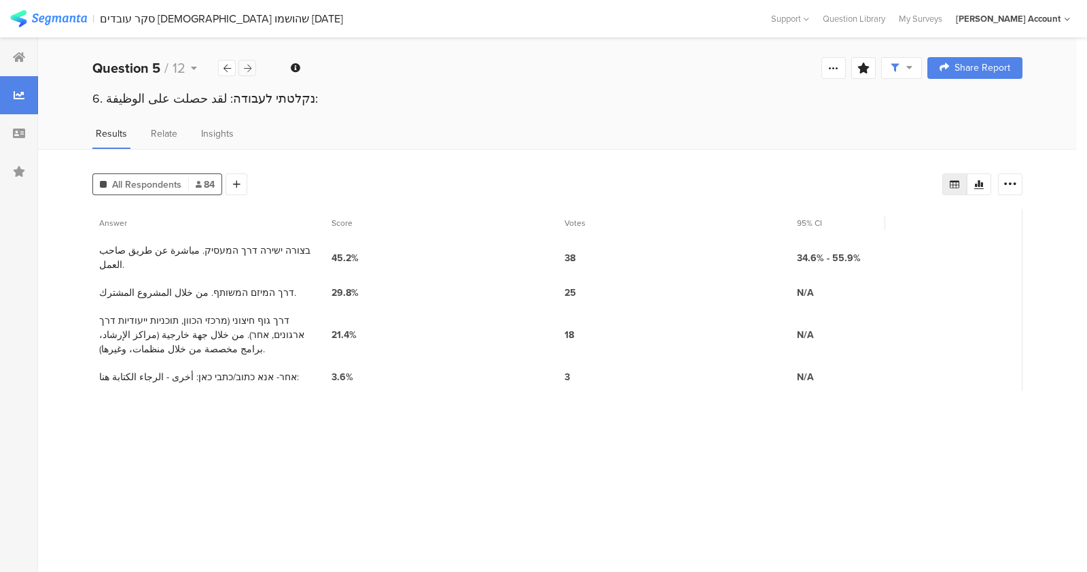
click at [239, 71] on div at bounding box center [248, 68] width 18 height 16
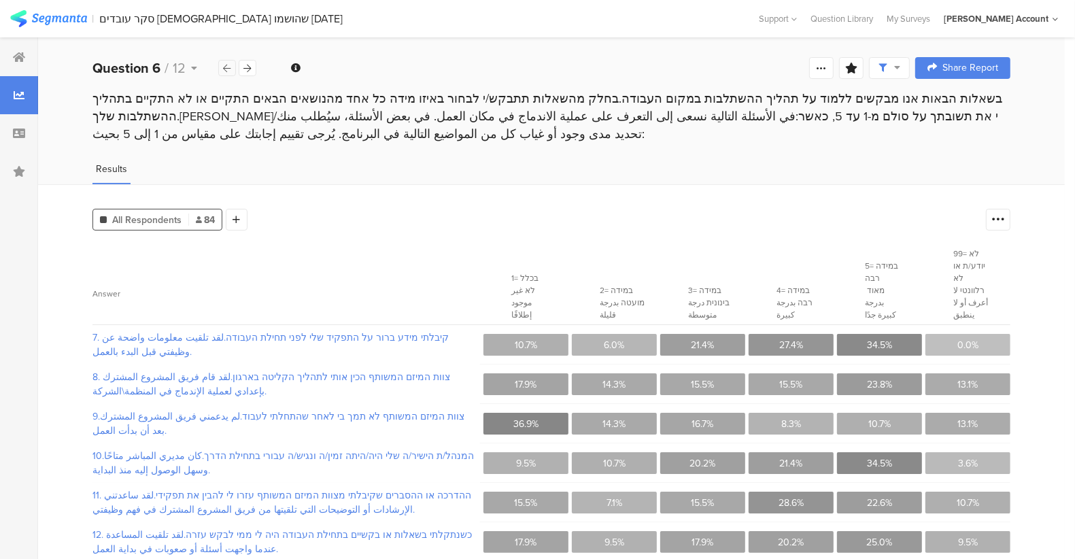
click at [230, 68] on icon at bounding box center [227, 68] width 7 height 9
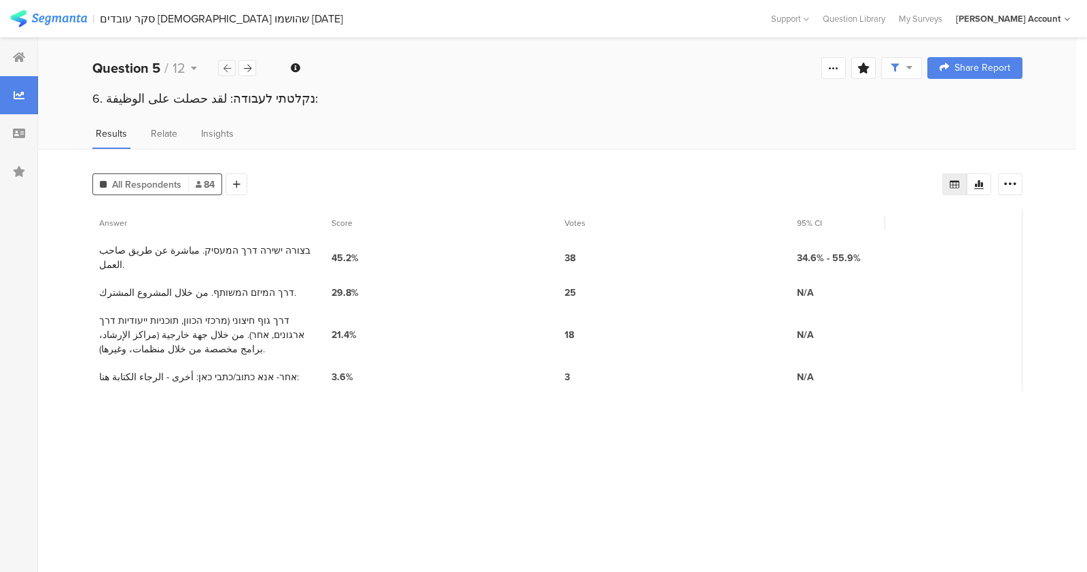
click at [230, 68] on icon at bounding box center [227, 68] width 7 height 9
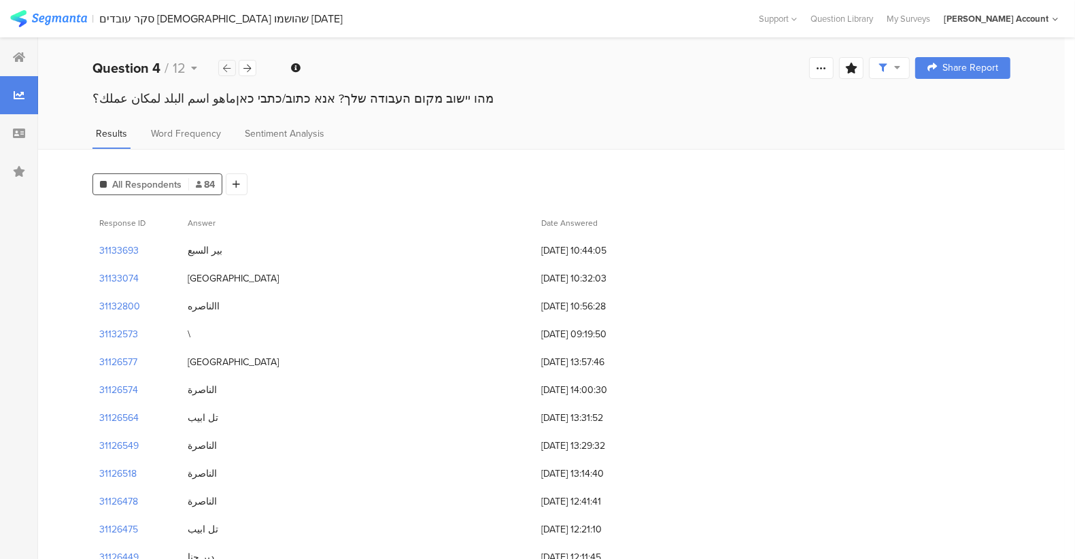
click at [230, 68] on icon at bounding box center [227, 68] width 7 height 9
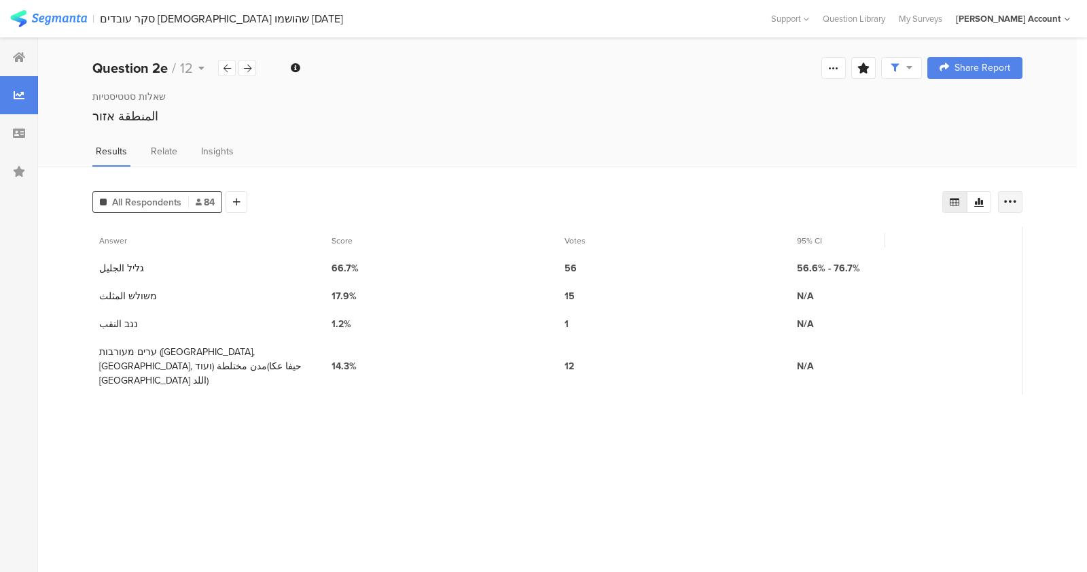
click at [1007, 207] on div at bounding box center [1010, 202] width 24 height 22
click at [991, 235] on div "Export as Excel" at bounding box center [929, 239] width 164 height 14
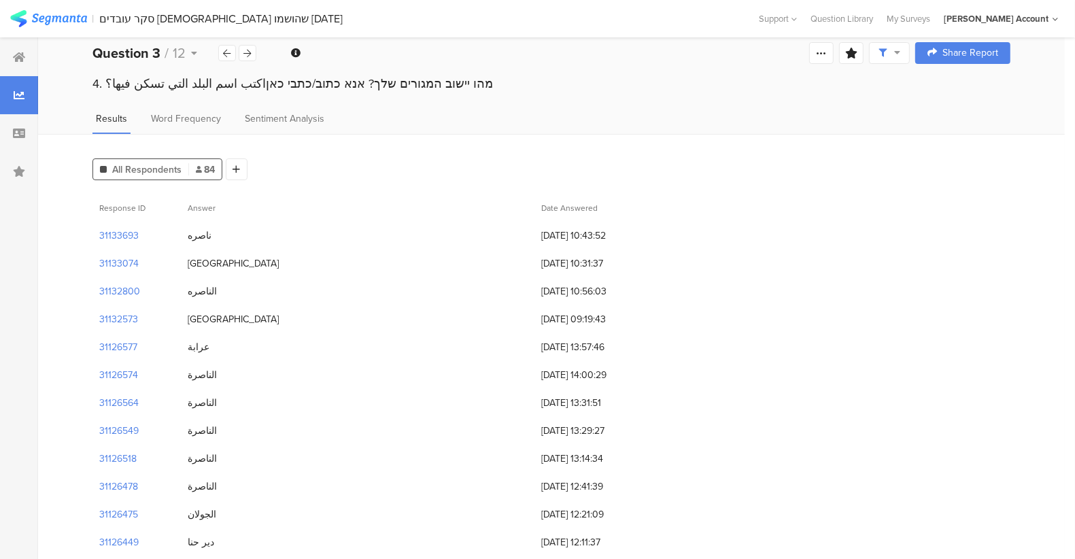
scroll to position [14, 0]
click at [254, 50] on div at bounding box center [248, 54] width 18 height 16
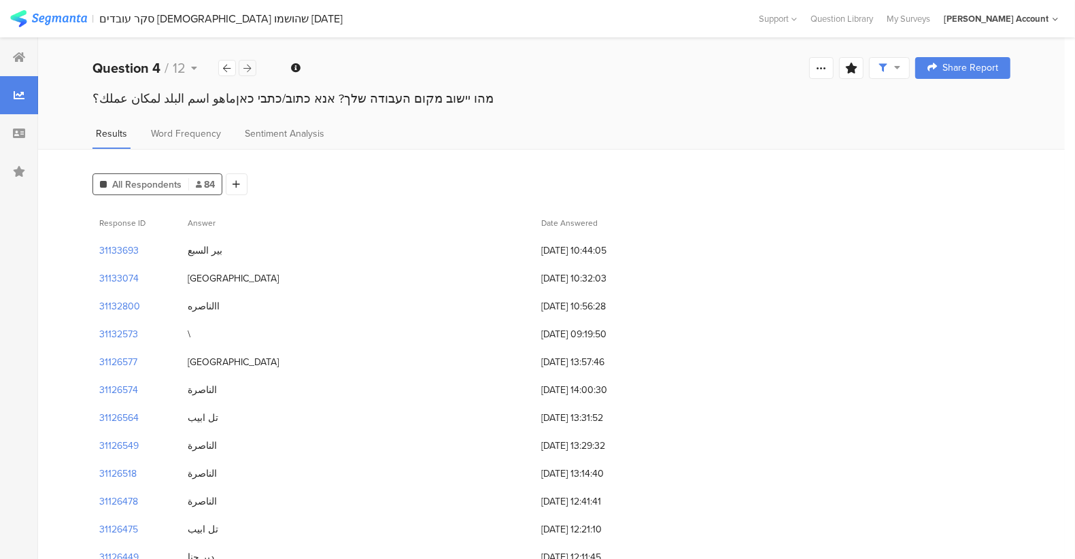
click at [245, 71] on icon at bounding box center [247, 68] width 7 height 9
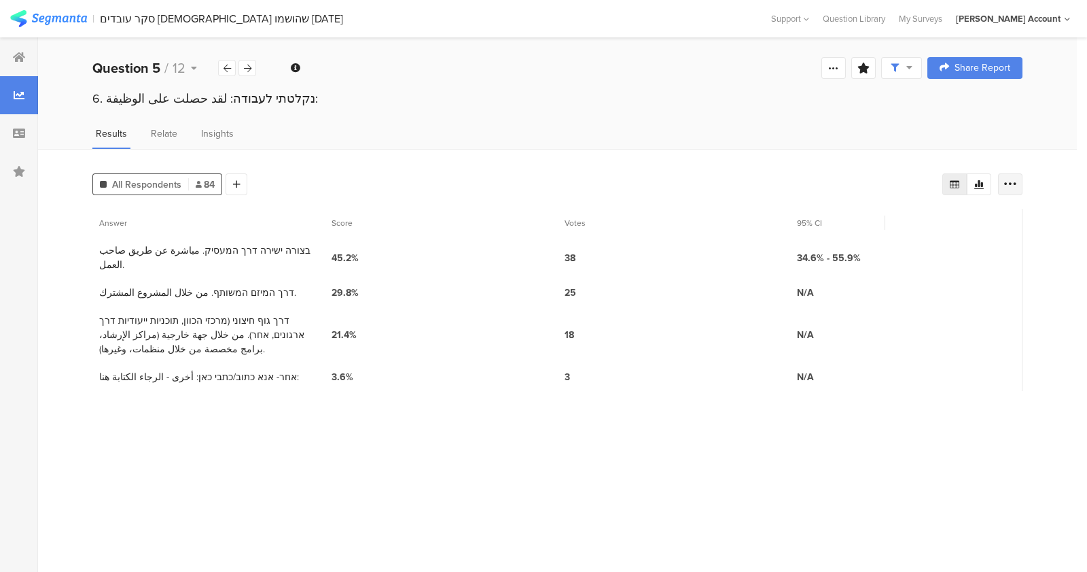
click at [1007, 178] on icon at bounding box center [1011, 184] width 14 height 14
click at [969, 224] on div "Export as Excel" at bounding box center [929, 222] width 164 height 14
click at [252, 70] on div at bounding box center [248, 68] width 18 height 16
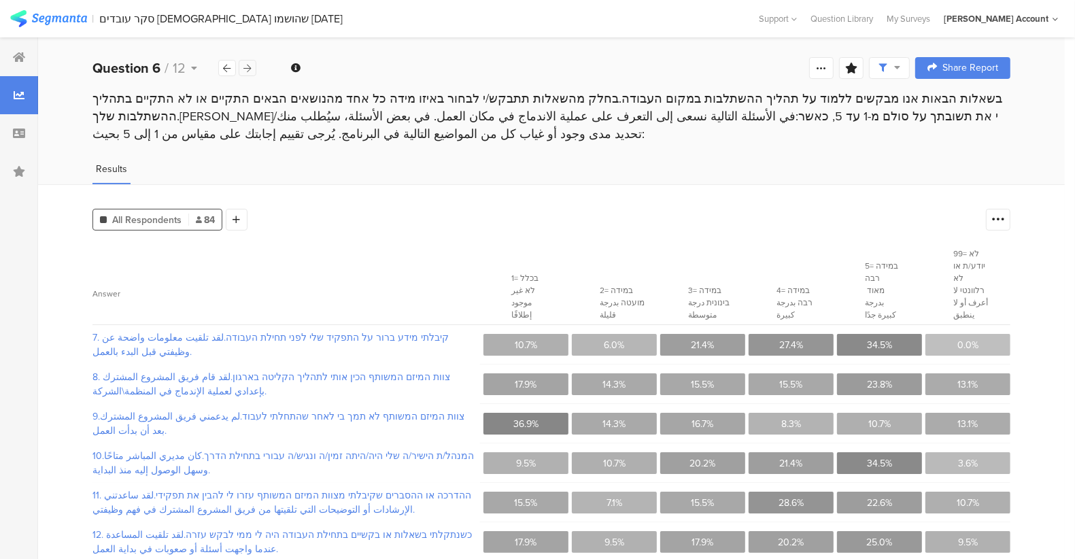
click at [253, 67] on div at bounding box center [248, 68] width 18 height 16
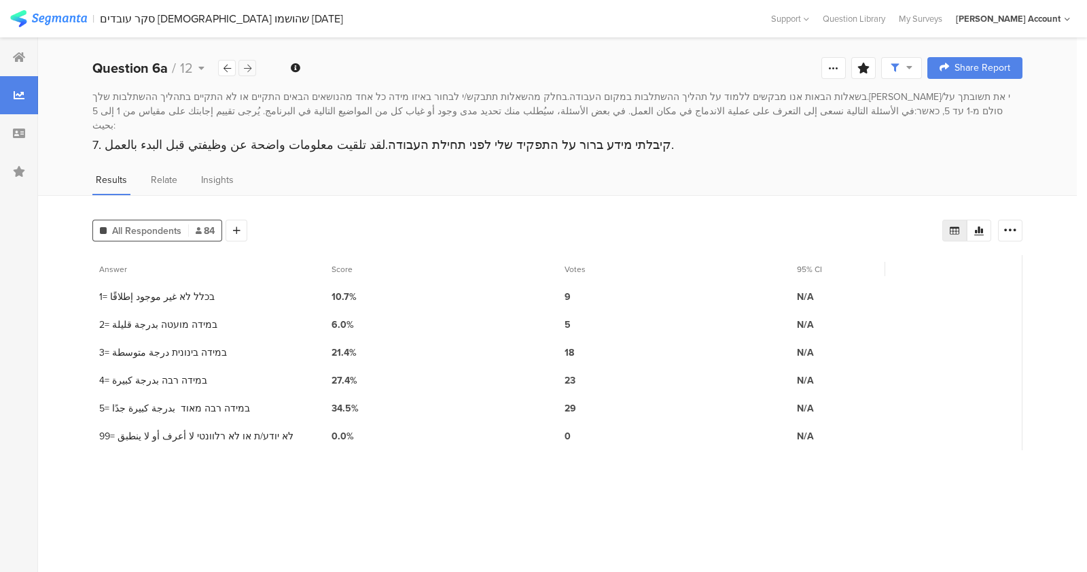
click at [251, 71] on icon at bounding box center [247, 68] width 7 height 9
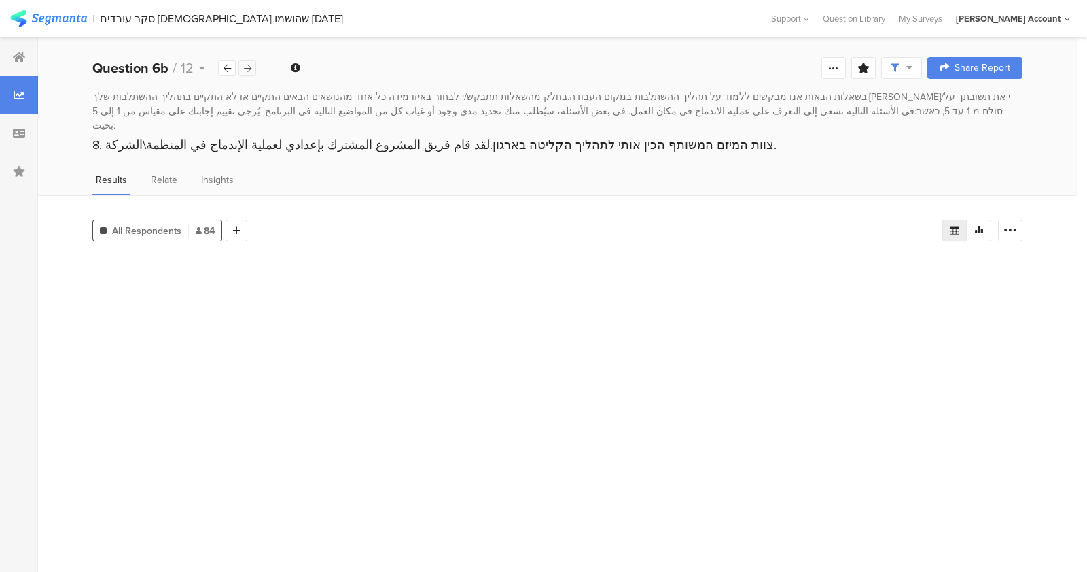
click at [251, 71] on icon at bounding box center [247, 68] width 7 height 9
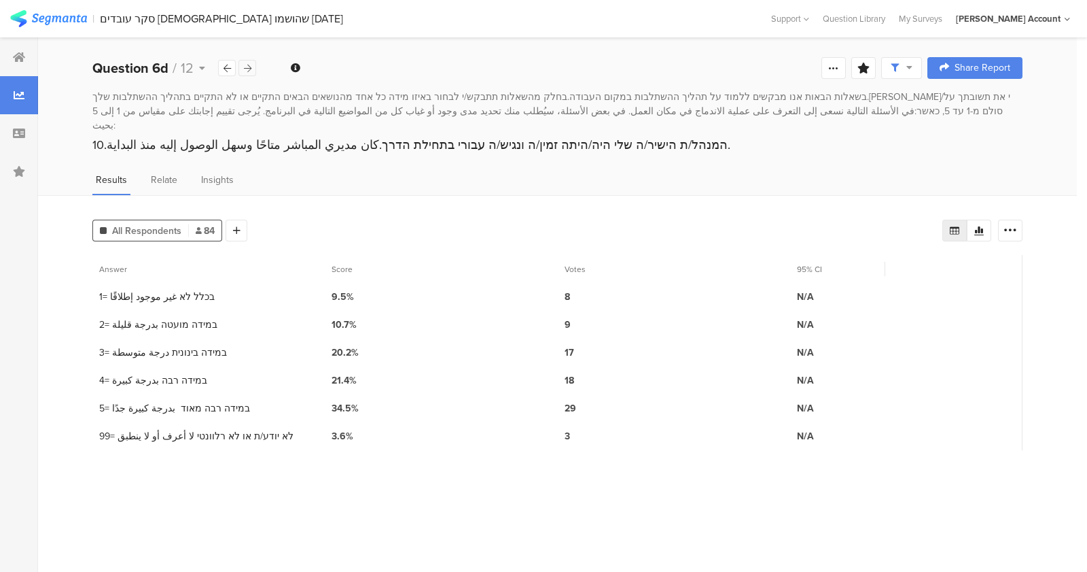
click at [251, 71] on icon at bounding box center [247, 68] width 7 height 9
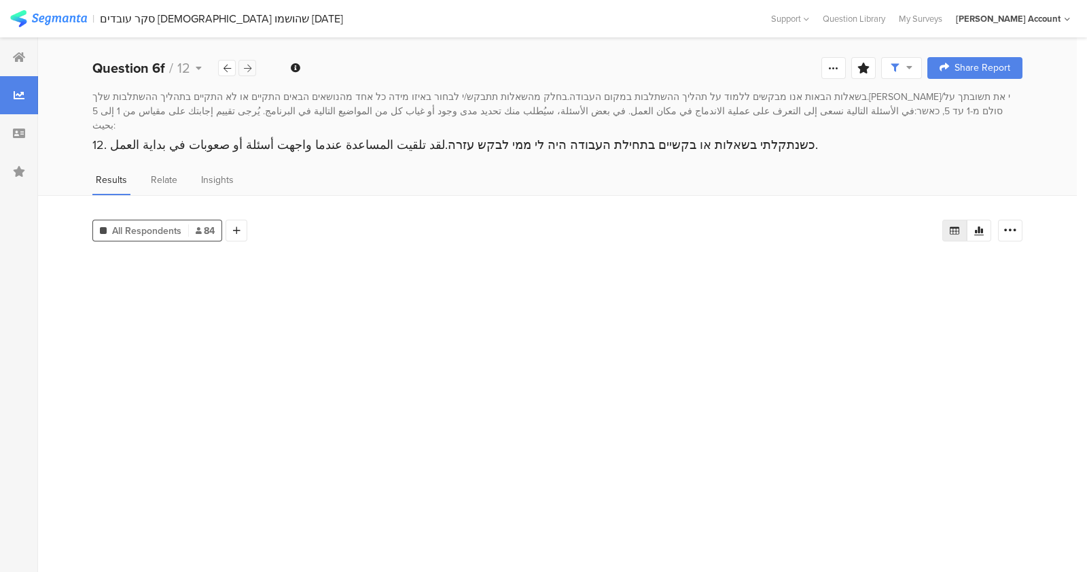
click at [251, 71] on icon at bounding box center [247, 68] width 7 height 9
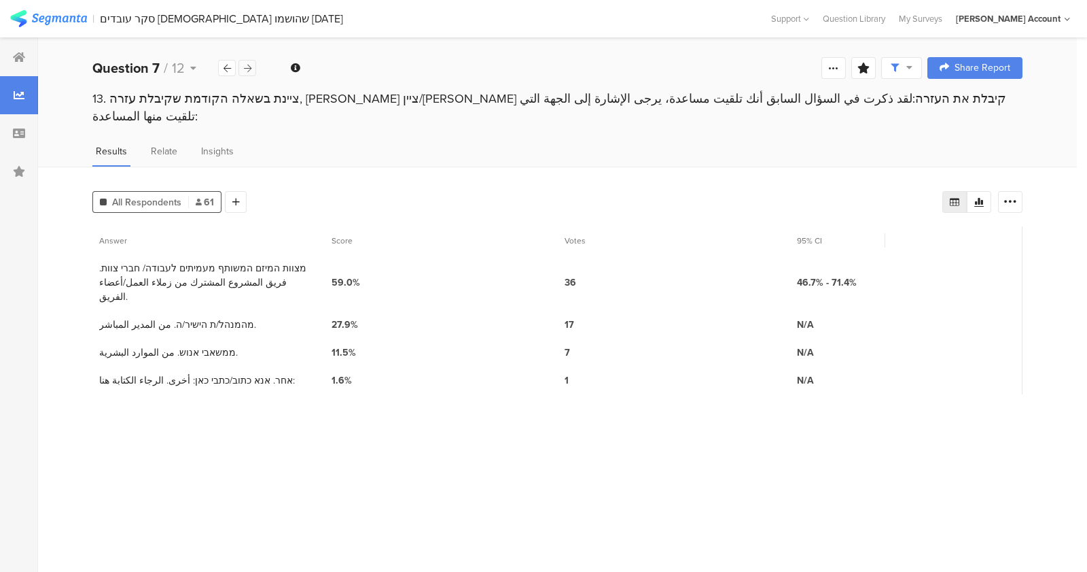
click at [251, 71] on icon at bounding box center [247, 68] width 7 height 9
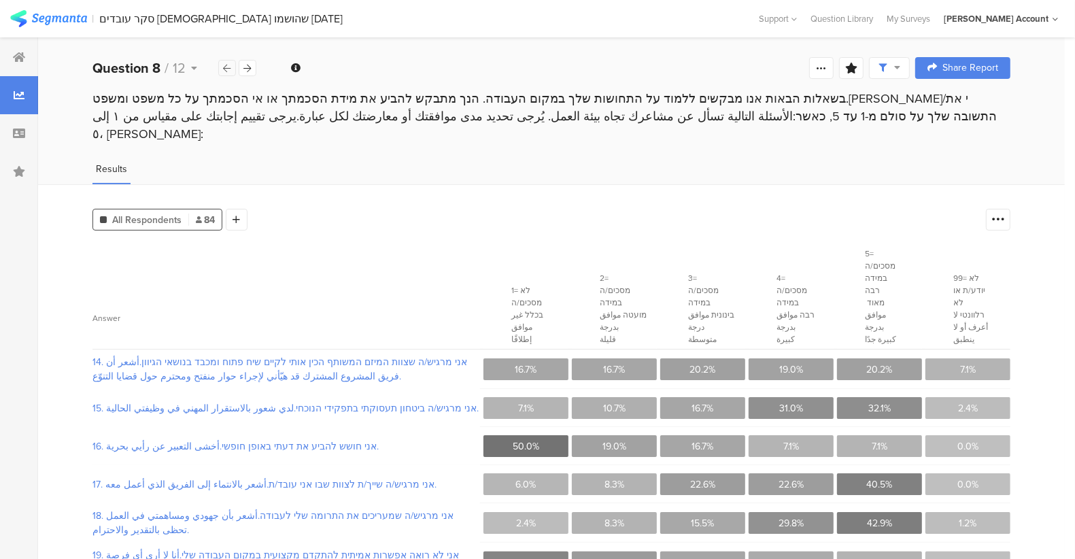
click at [220, 73] on div at bounding box center [227, 68] width 18 height 16
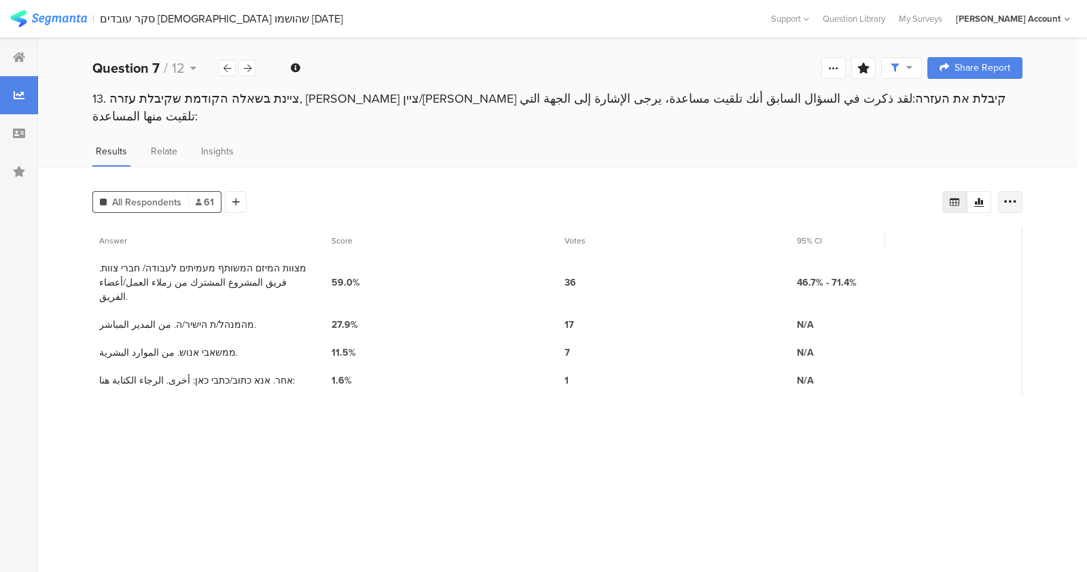
click at [1011, 193] on div "All Respondents 61 Add Segment Answer Score Votes 95% CI 1 מצוות המיזם המשותף מ…" at bounding box center [557, 369] width 1039 height 405
click at [1017, 191] on div at bounding box center [1010, 202] width 24 height 22
click at [971, 238] on div "Export as Excel" at bounding box center [929, 222] width 188 height 42
click at [924, 213] on div "Export as Excel" at bounding box center [929, 222] width 170 height 24
click at [911, 234] on div "Export as Excel" at bounding box center [929, 222] width 188 height 42
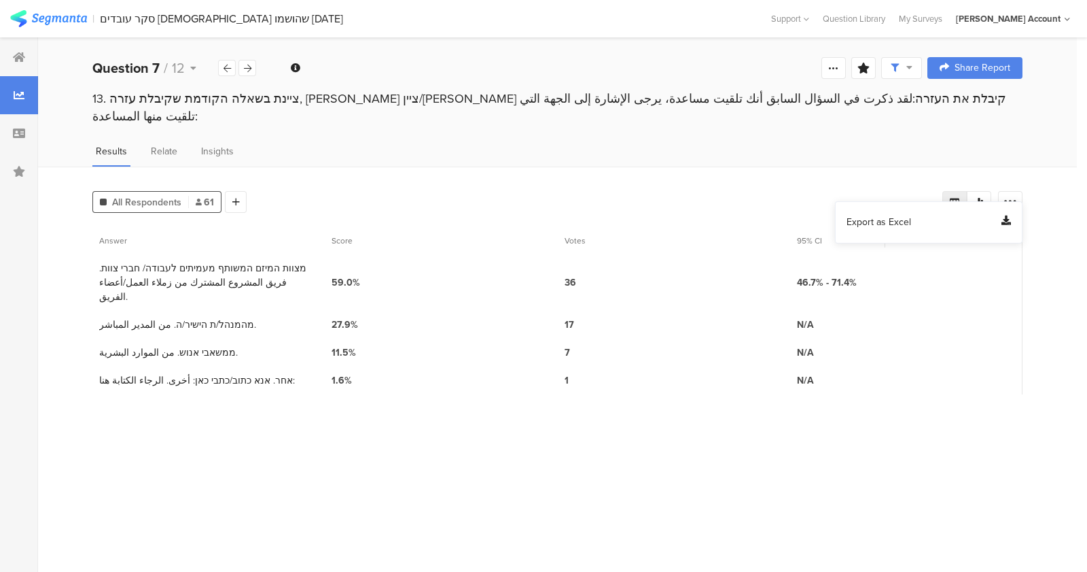
click at [897, 222] on span "Export as Excel" at bounding box center [879, 222] width 65 height 14
click at [249, 62] on div at bounding box center [248, 68] width 18 height 16
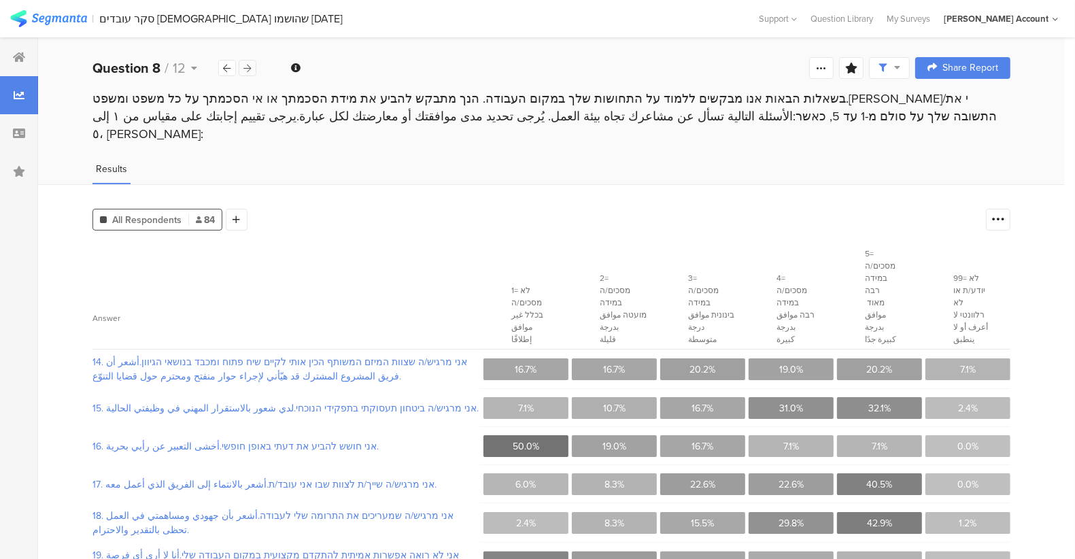
click at [249, 62] on div at bounding box center [248, 68] width 18 height 16
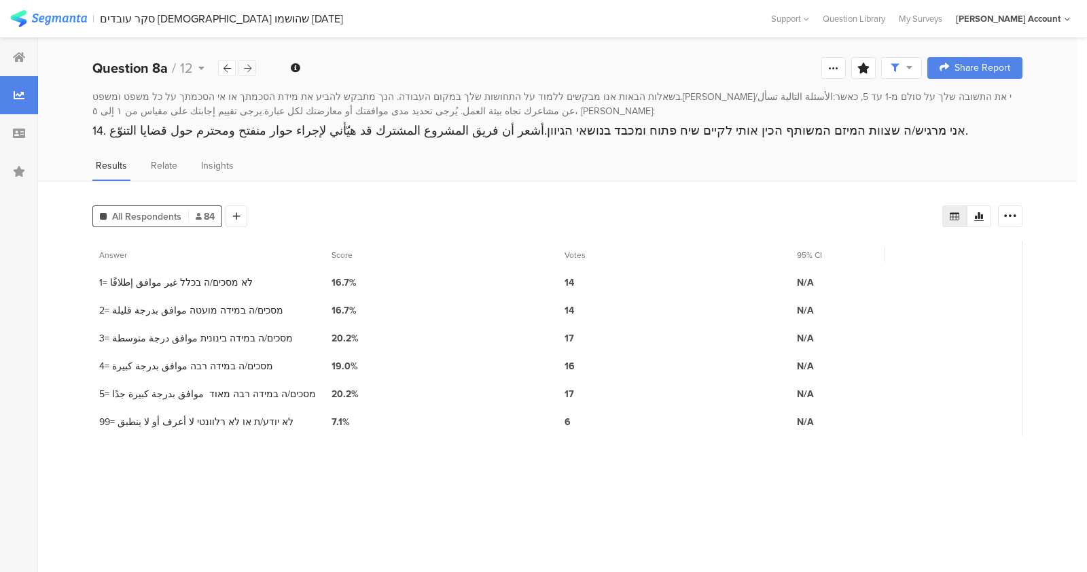
click at [249, 62] on div at bounding box center [248, 68] width 18 height 16
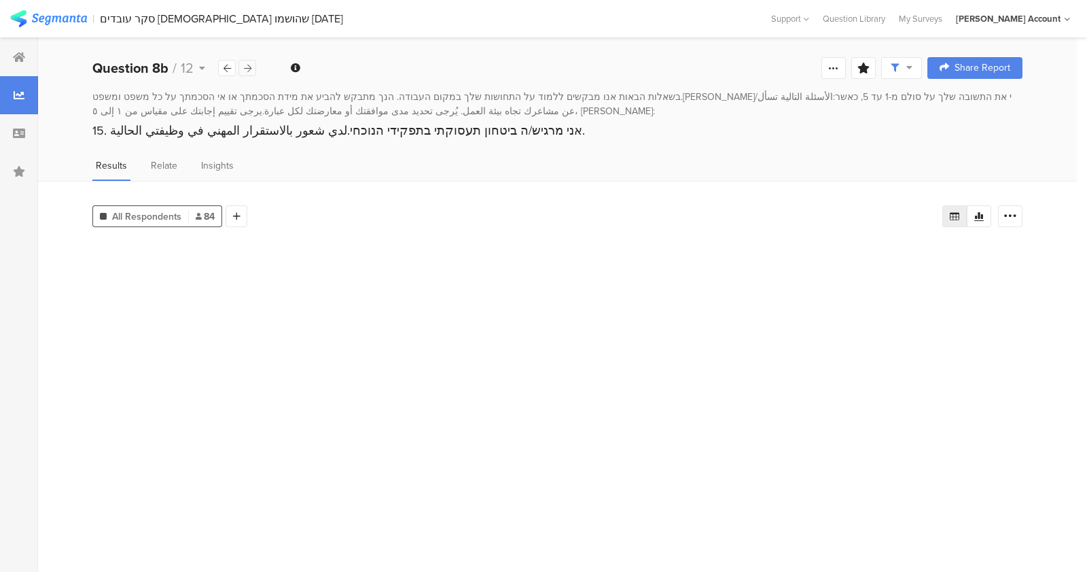
click at [249, 62] on div at bounding box center [248, 68] width 18 height 16
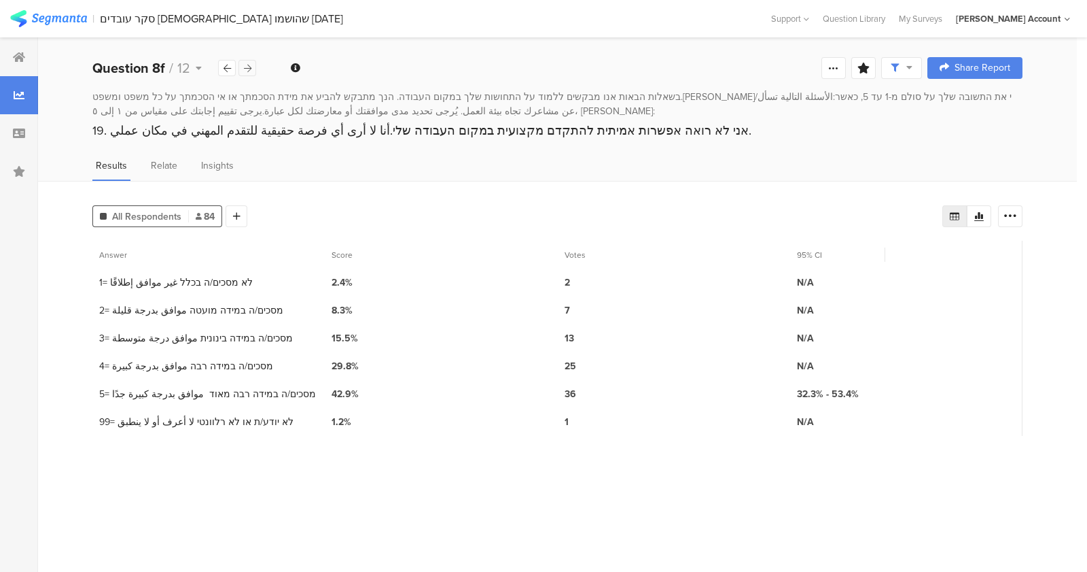
click at [249, 62] on div at bounding box center [248, 68] width 18 height 16
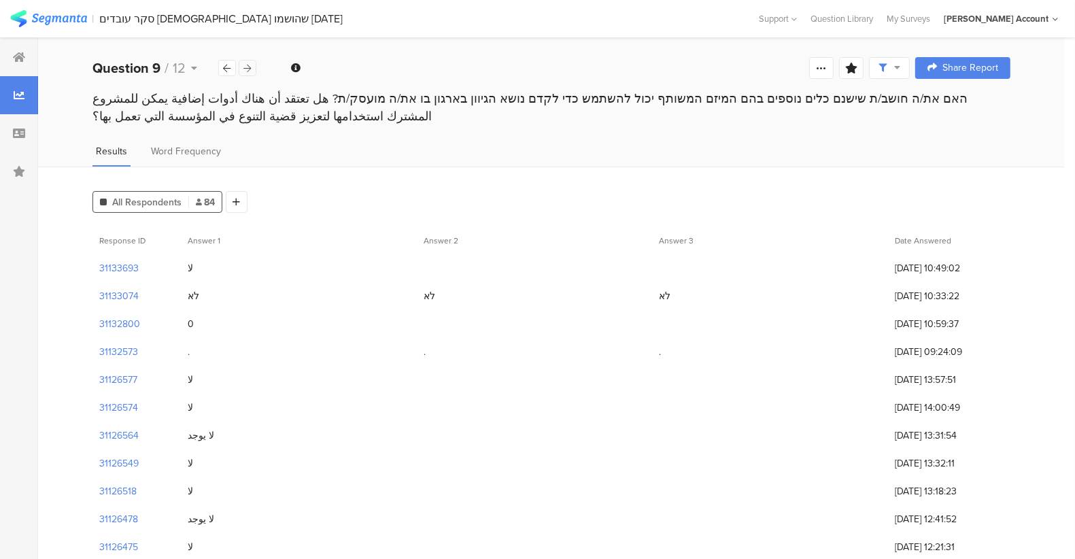
click at [251, 60] on div at bounding box center [248, 68] width 18 height 16
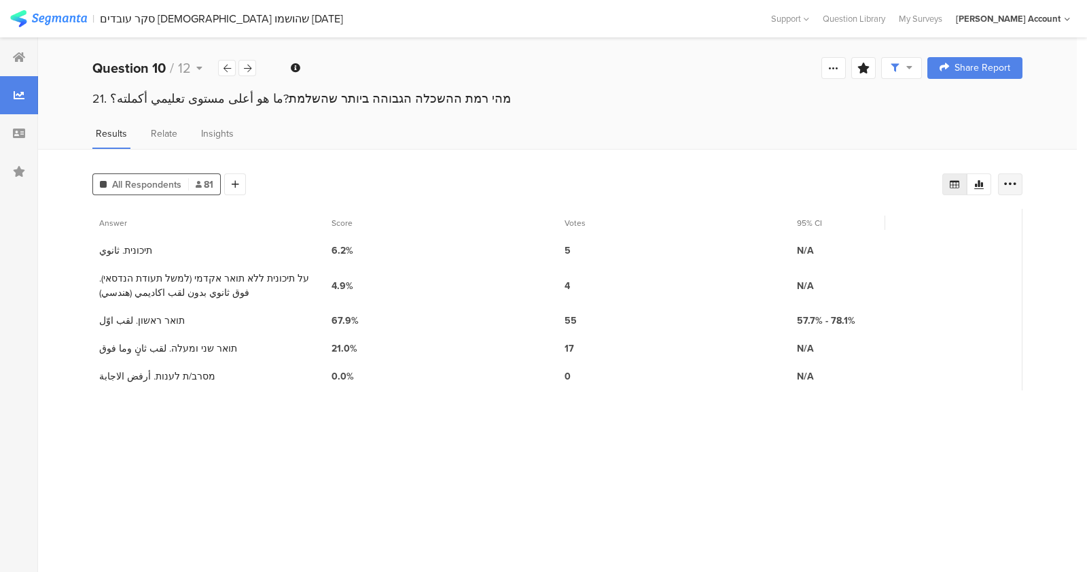
click at [1011, 190] on div at bounding box center [1010, 184] width 24 height 22
click at [930, 222] on div "Export as Excel" at bounding box center [929, 222] width 164 height 14
click at [247, 66] on icon at bounding box center [247, 68] width 7 height 9
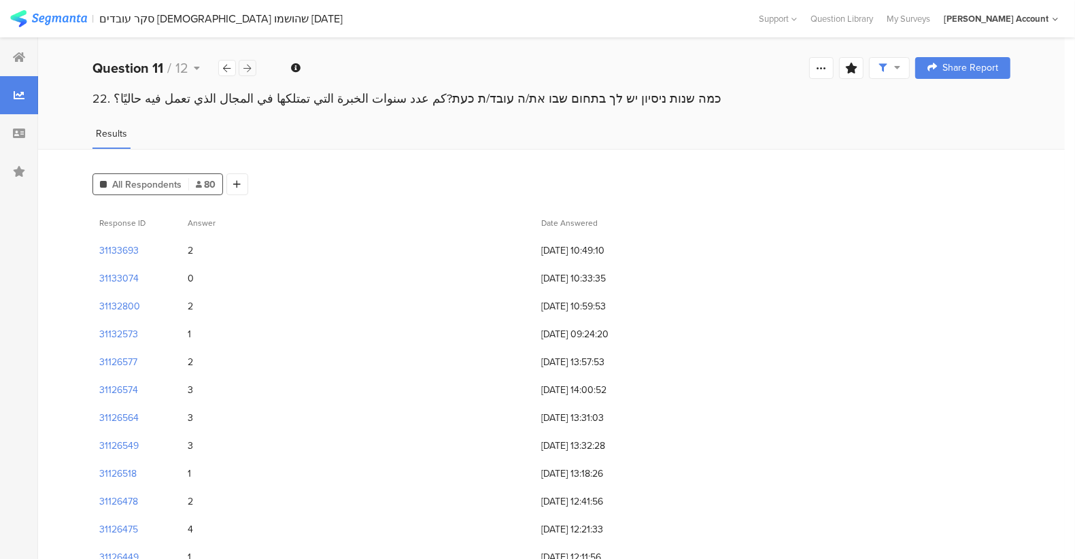
click at [246, 64] on icon at bounding box center [247, 68] width 7 height 9
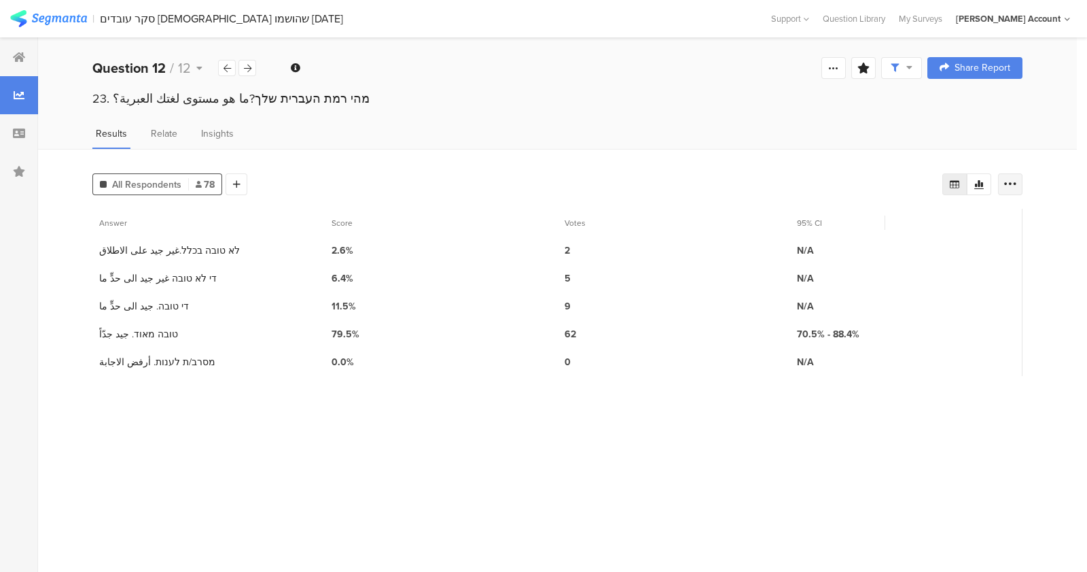
click at [1002, 184] on div at bounding box center [1010, 184] width 24 height 22
click at [977, 222] on div "Export as Excel" at bounding box center [929, 222] width 164 height 14
